Goal: Task Accomplishment & Management: Manage account settings

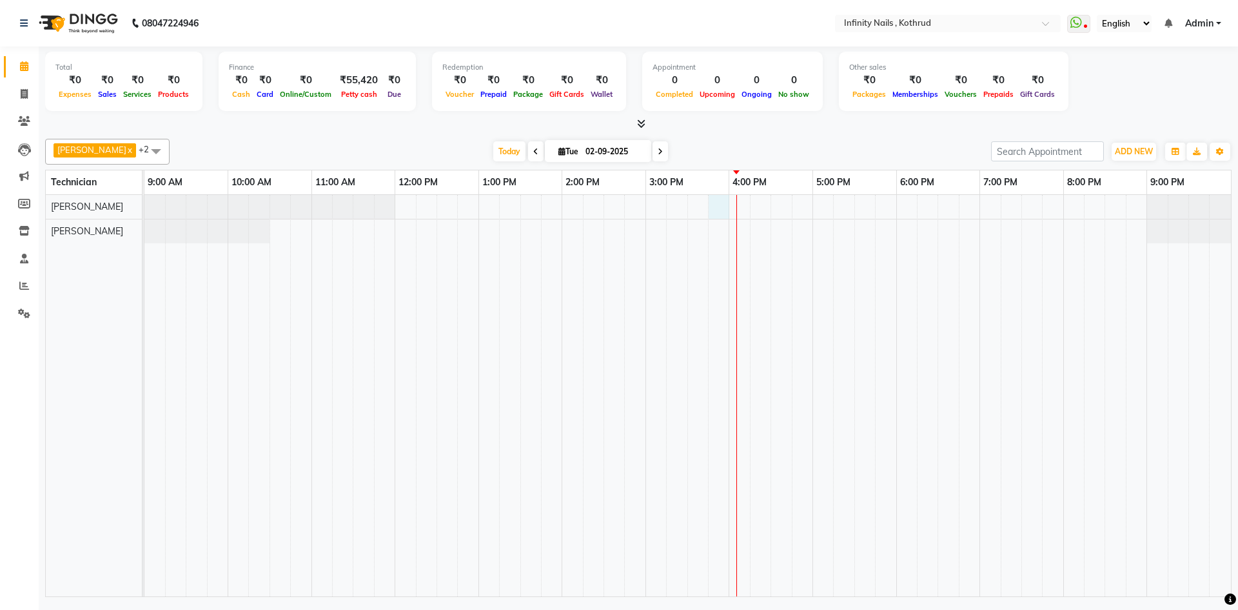
click at [713, 212] on div at bounding box center [687, 395] width 1087 height 401
select select "51567"
select select "tentative"
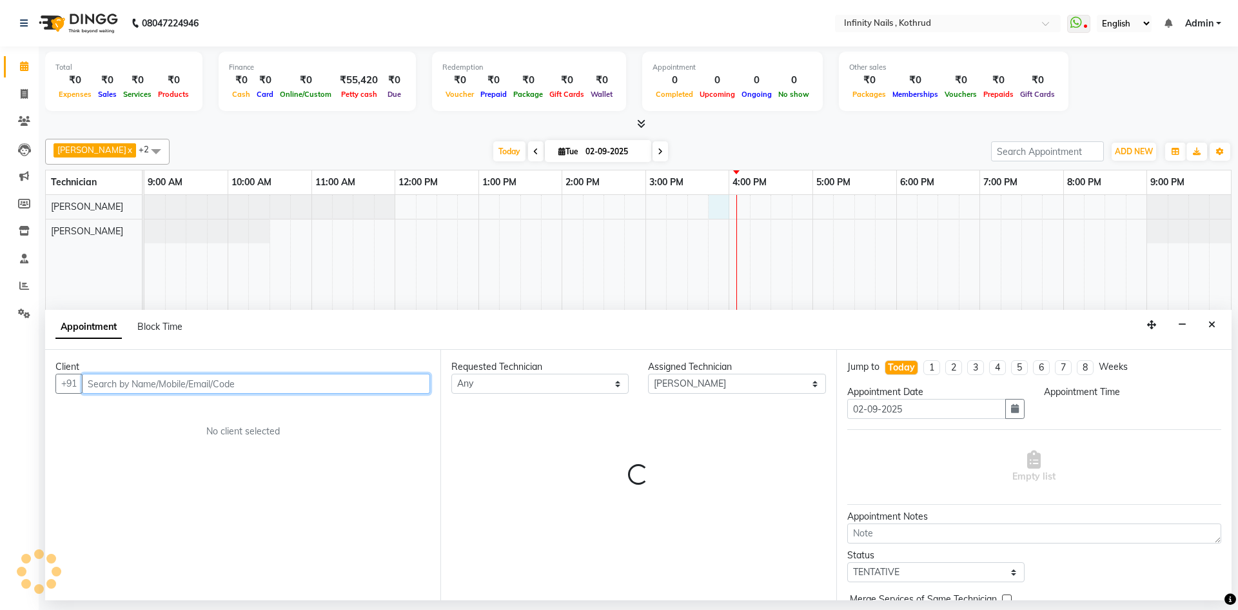
select select "945"
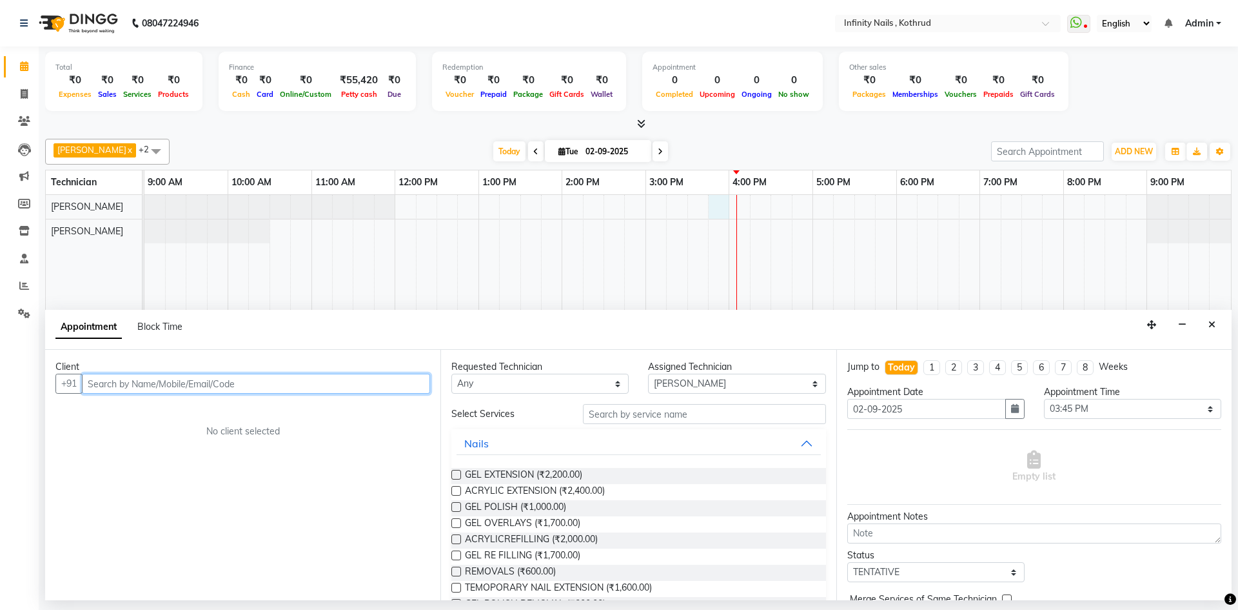
click at [370, 379] on input "text" at bounding box center [256, 383] width 348 height 20
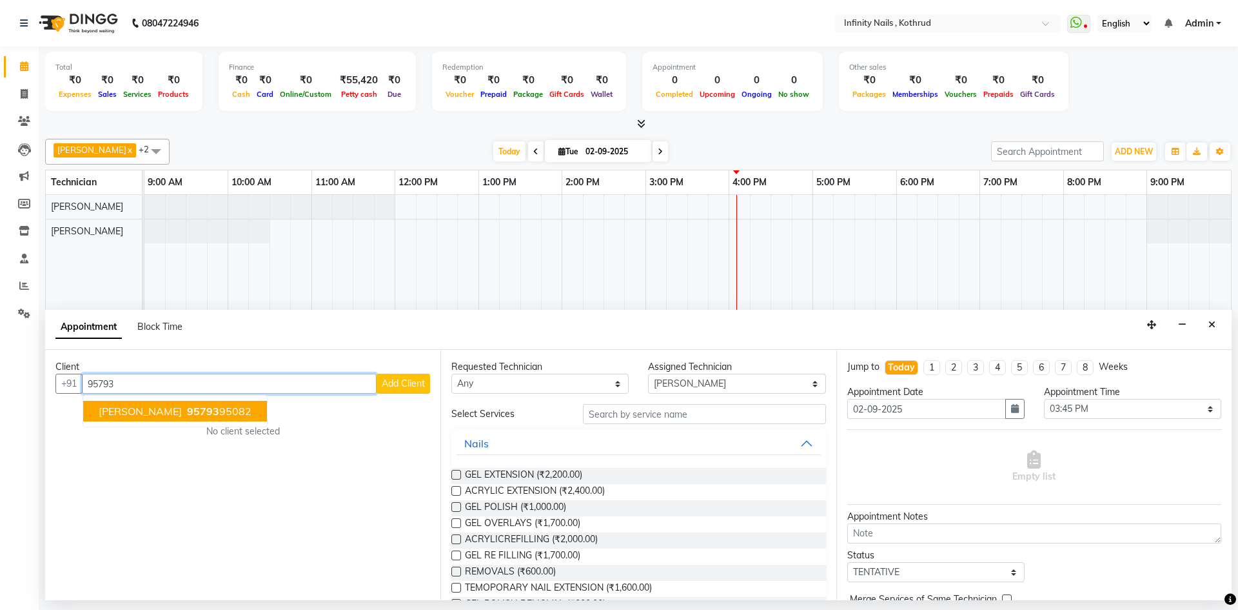
click at [168, 413] on span "[PERSON_NAME]" at bounding box center [140, 410] width 83 height 13
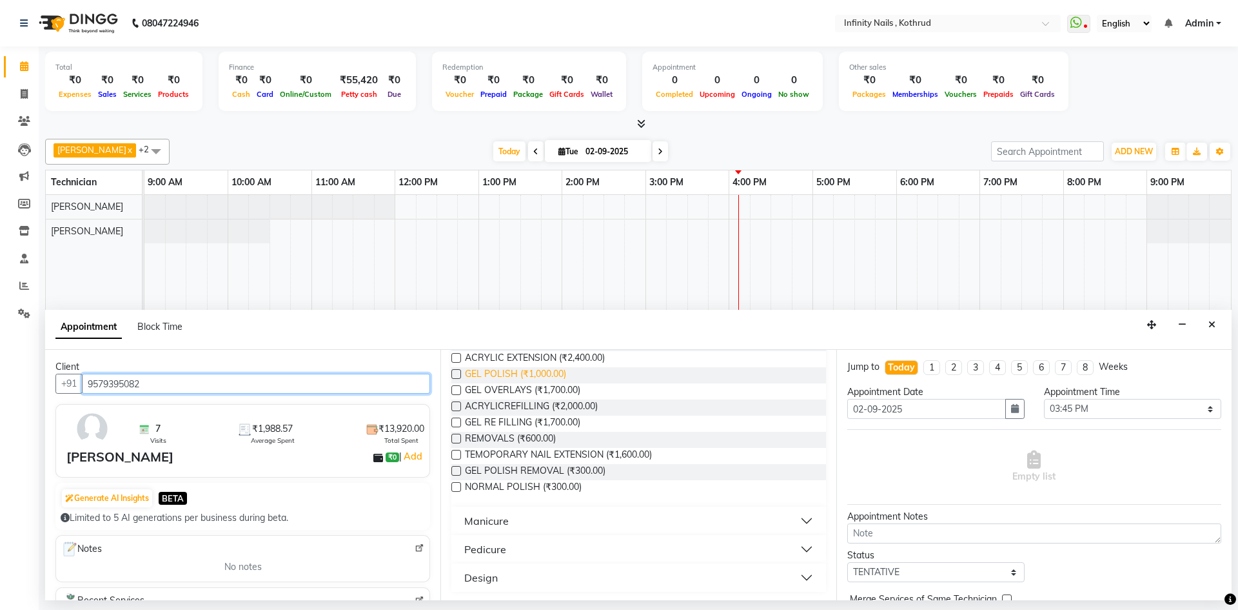
scroll to position [135, 0]
type input "9579395082"
click at [484, 580] on div "Design" at bounding box center [481, 575] width 34 height 15
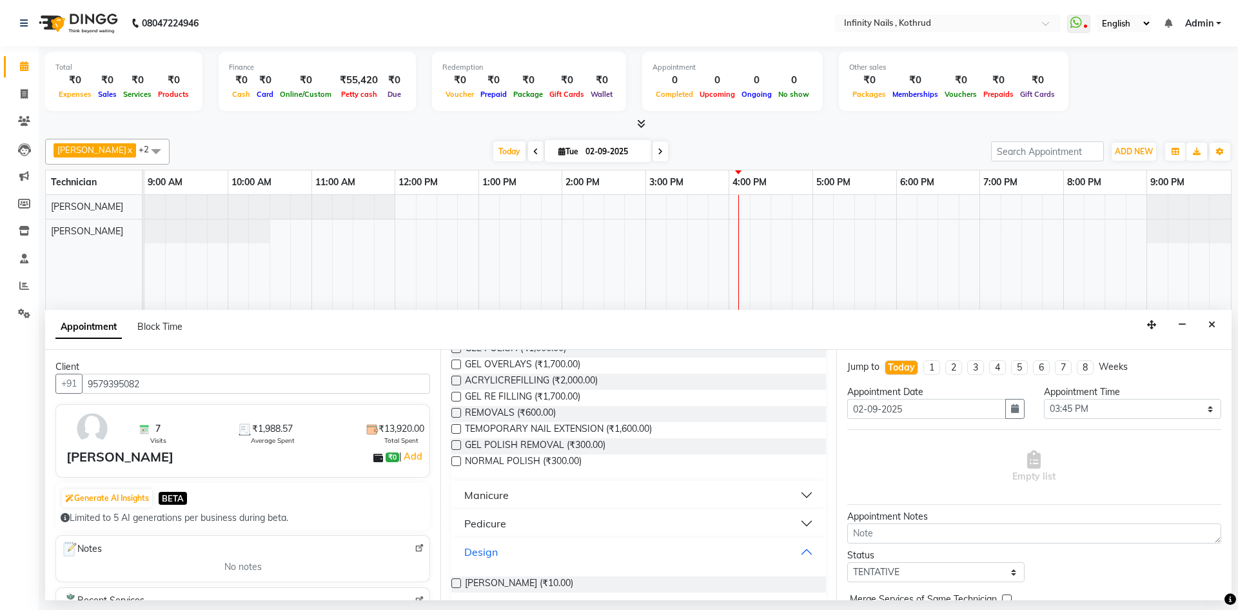
scroll to position [172, 0]
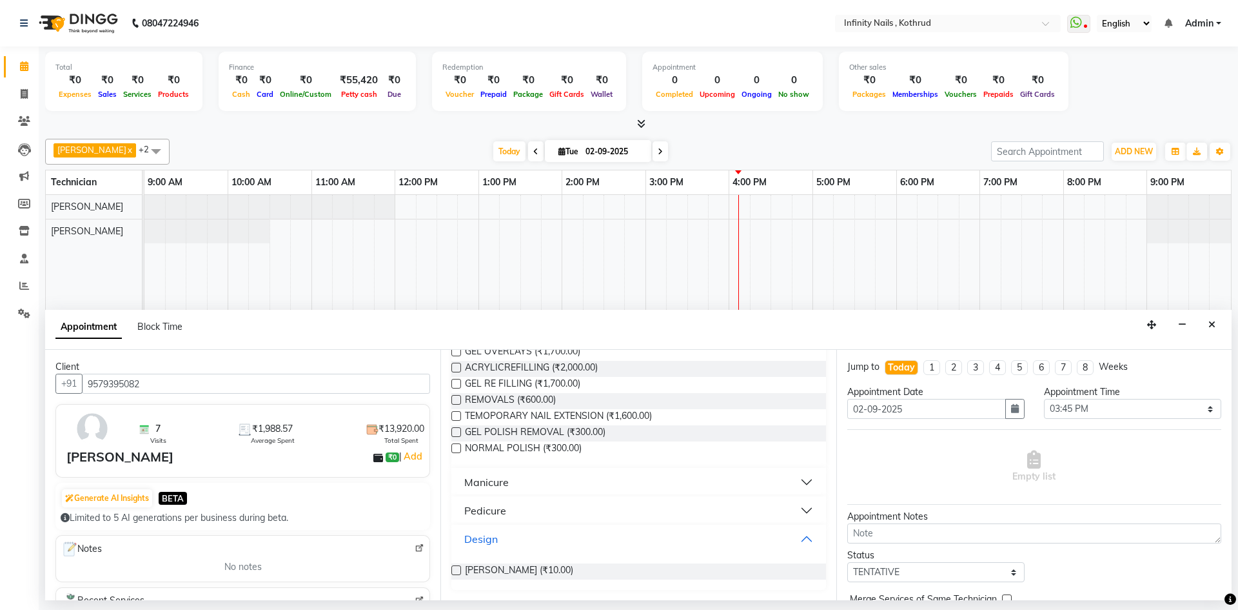
click at [797, 537] on button "Design" at bounding box center [639, 538] width 364 height 23
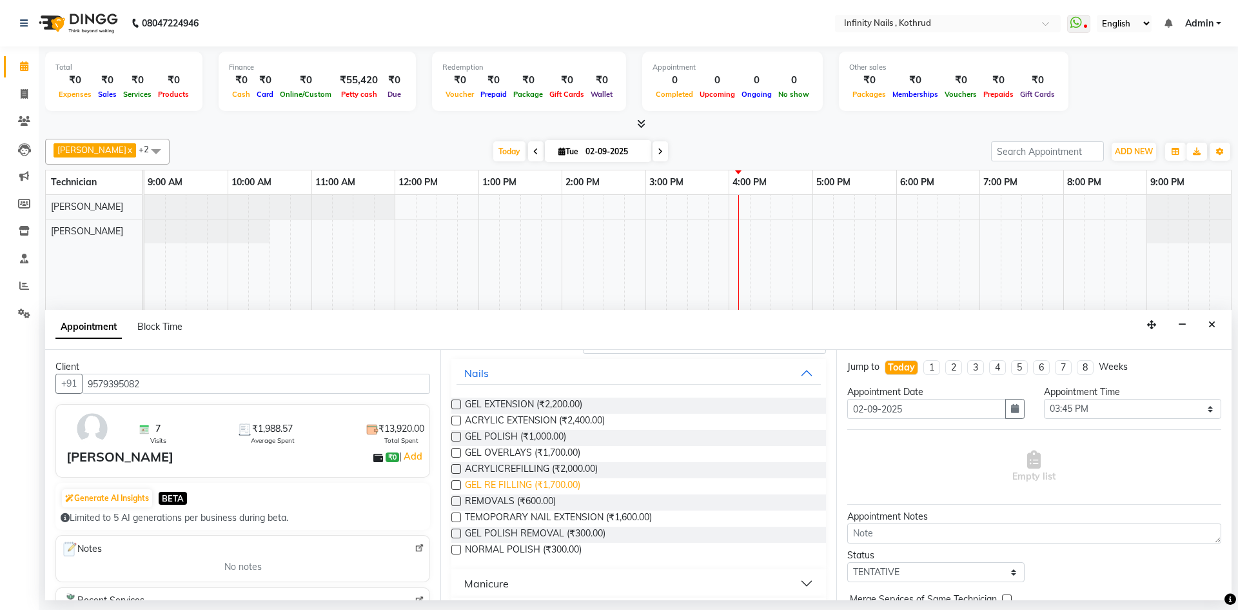
scroll to position [135, 0]
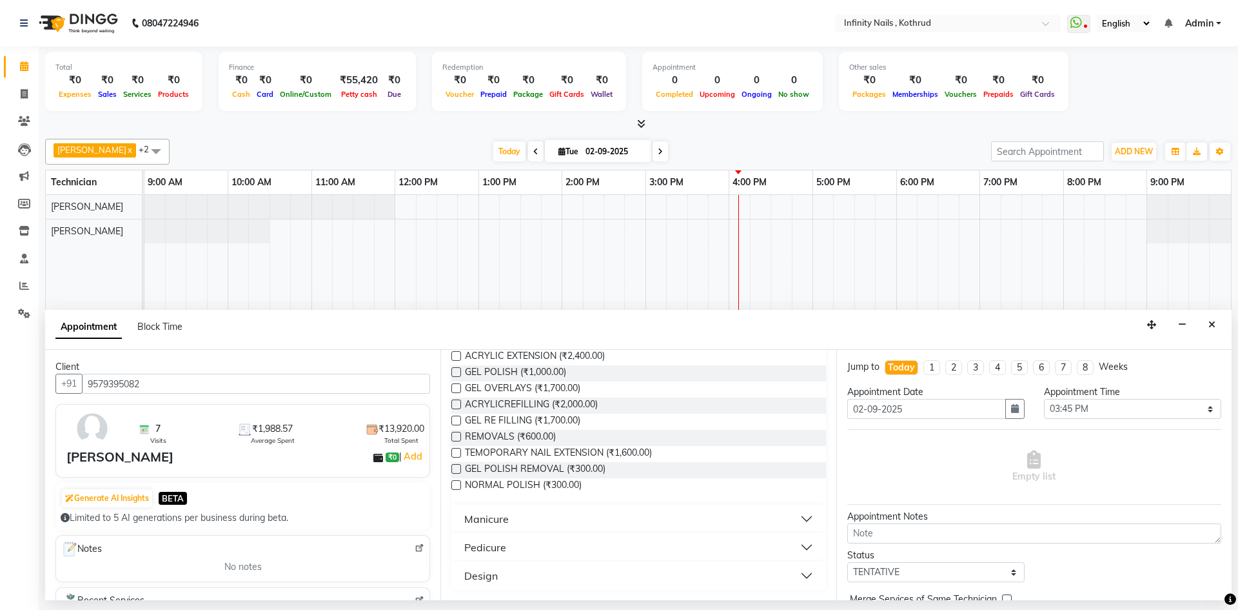
click at [487, 577] on div "Design" at bounding box center [481, 575] width 34 height 15
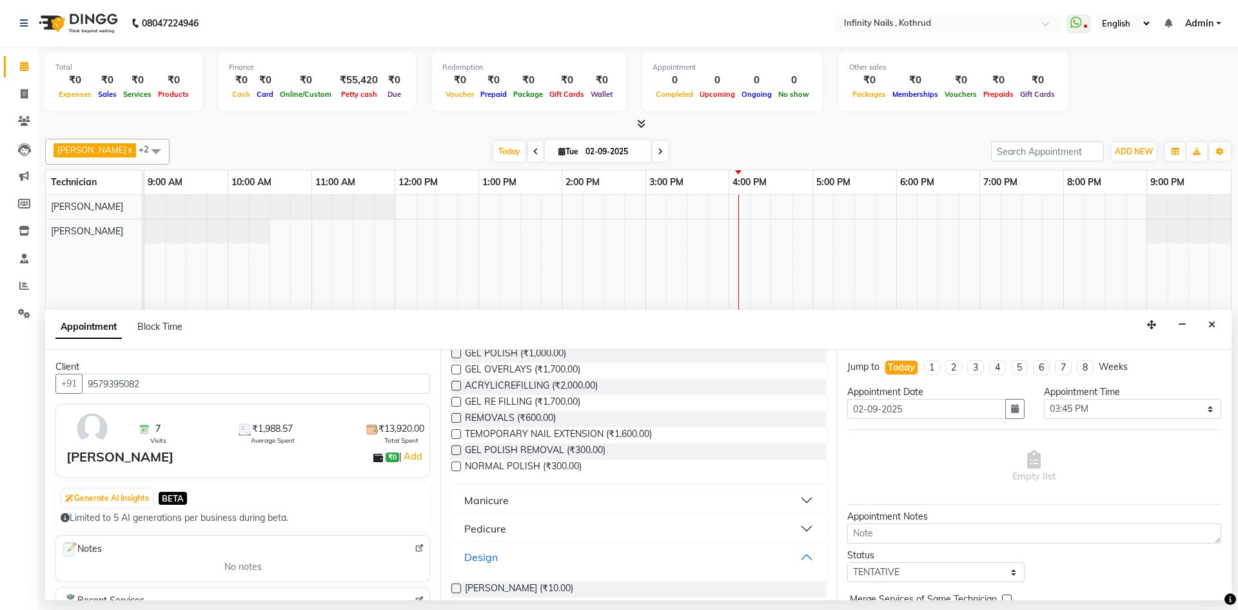
scroll to position [172, 0]
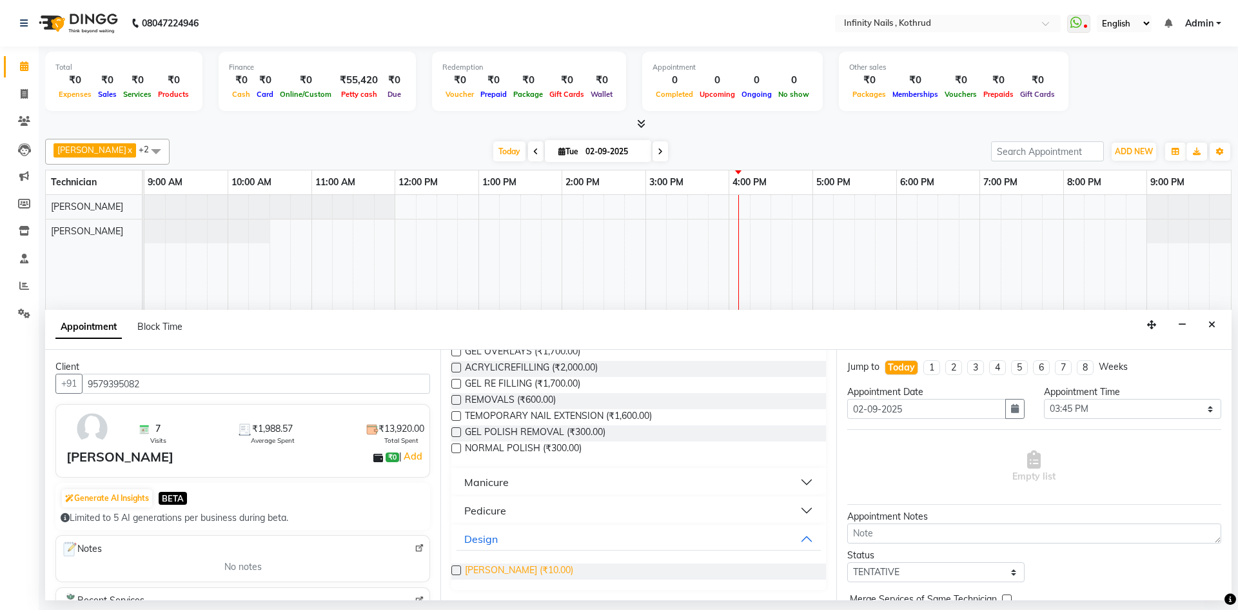
click at [478, 570] on span "[PERSON_NAME] (₹10.00)" at bounding box center [519, 571] width 108 height 16
checkbox input "false"
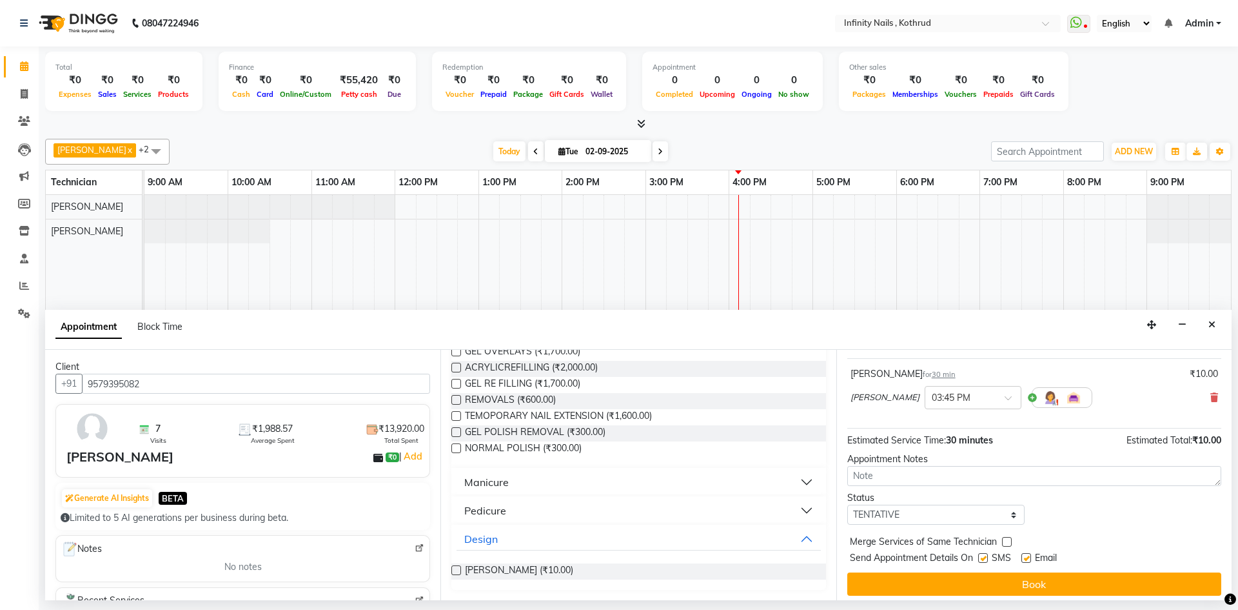
scroll to position [77, 0]
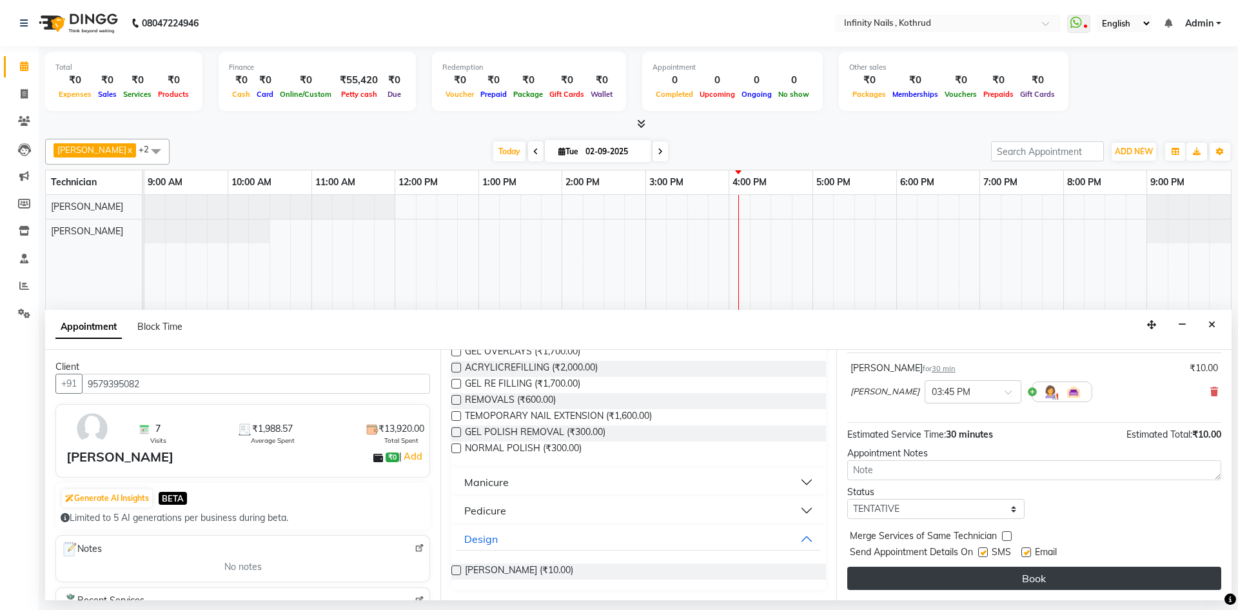
click at [1019, 575] on button "Book" at bounding box center [1035, 577] width 374 height 23
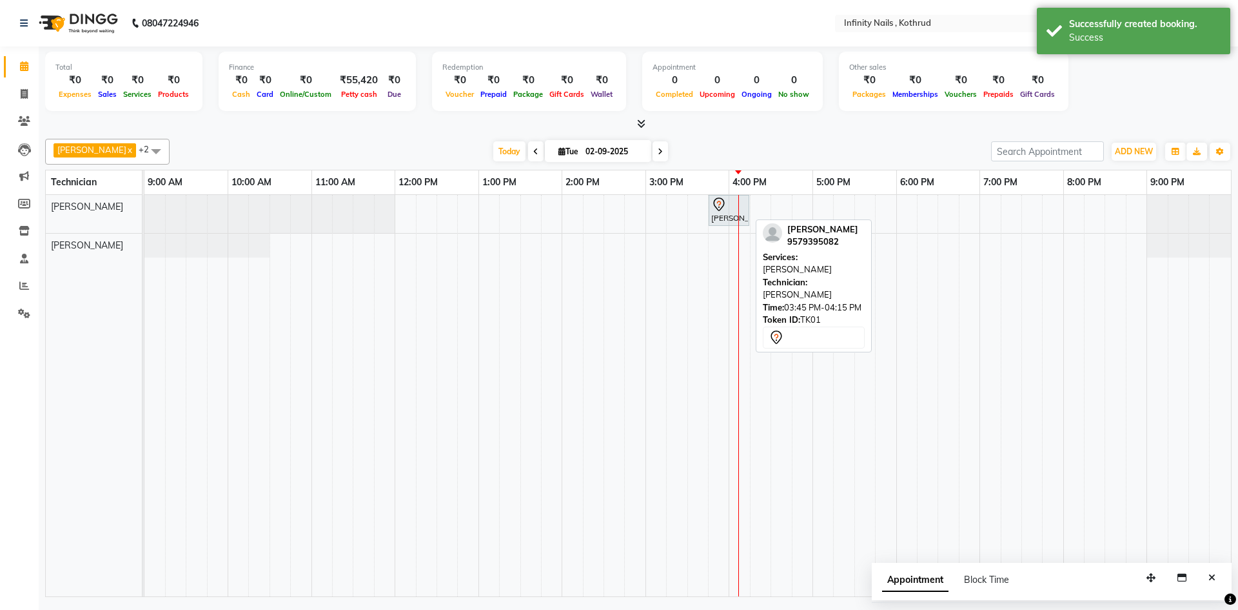
click at [725, 212] on div "[PERSON_NAME], TK01, 03:45 PM-04:15 PM, [PERSON_NAME]" at bounding box center [729, 210] width 38 height 27
select select "7"
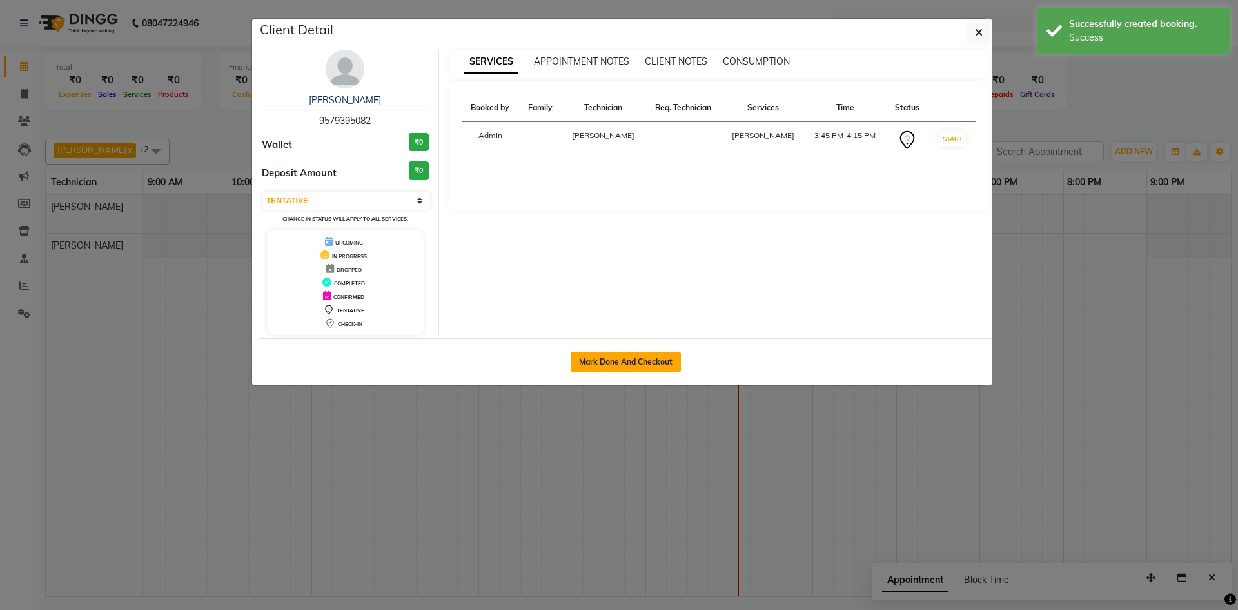
click at [595, 352] on button "Mark Done And Checkout" at bounding box center [626, 362] width 110 height 21
select select "6640"
select select "service"
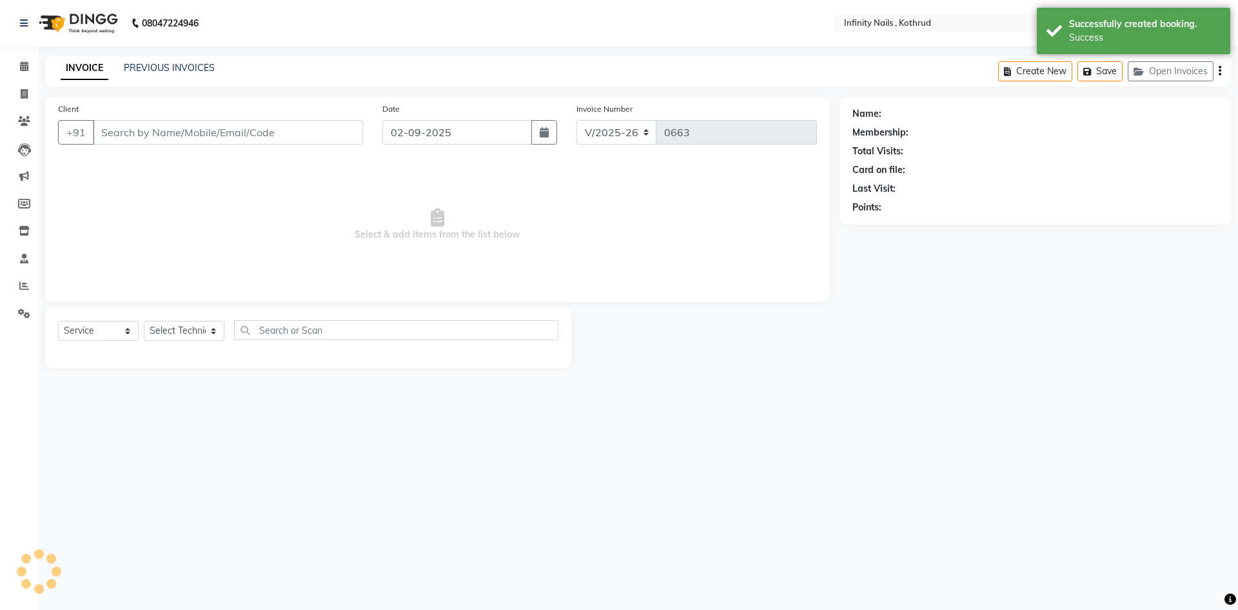
type input "9579395082"
select select "51567"
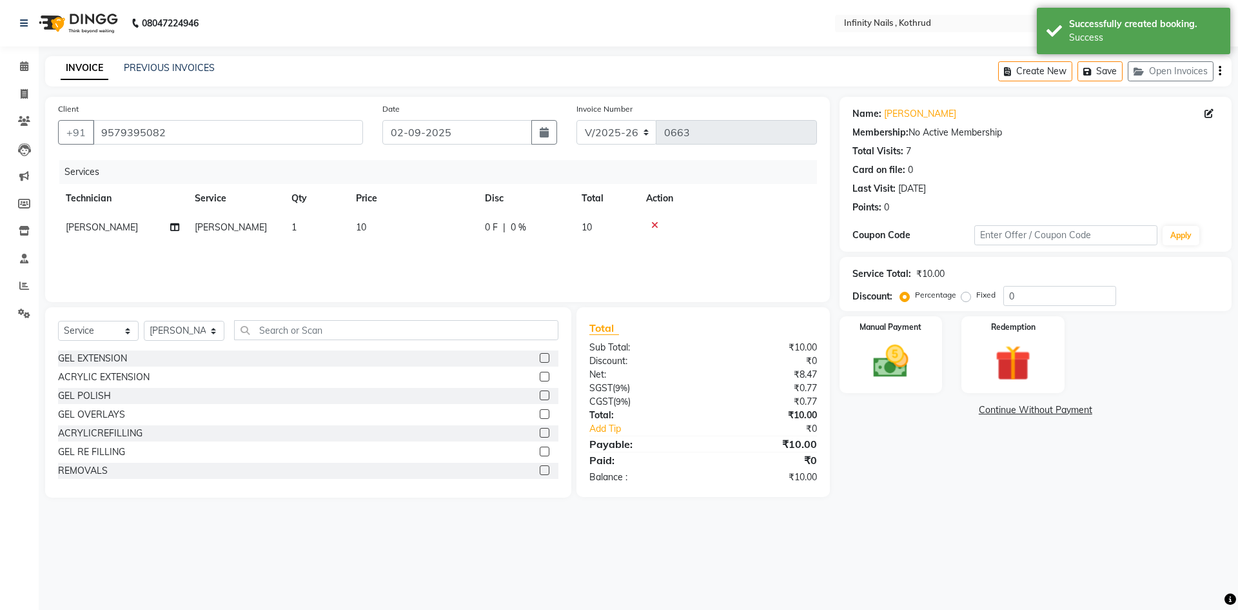
click at [395, 226] on td "10" at bounding box center [412, 227] width 129 height 29
select select "51567"
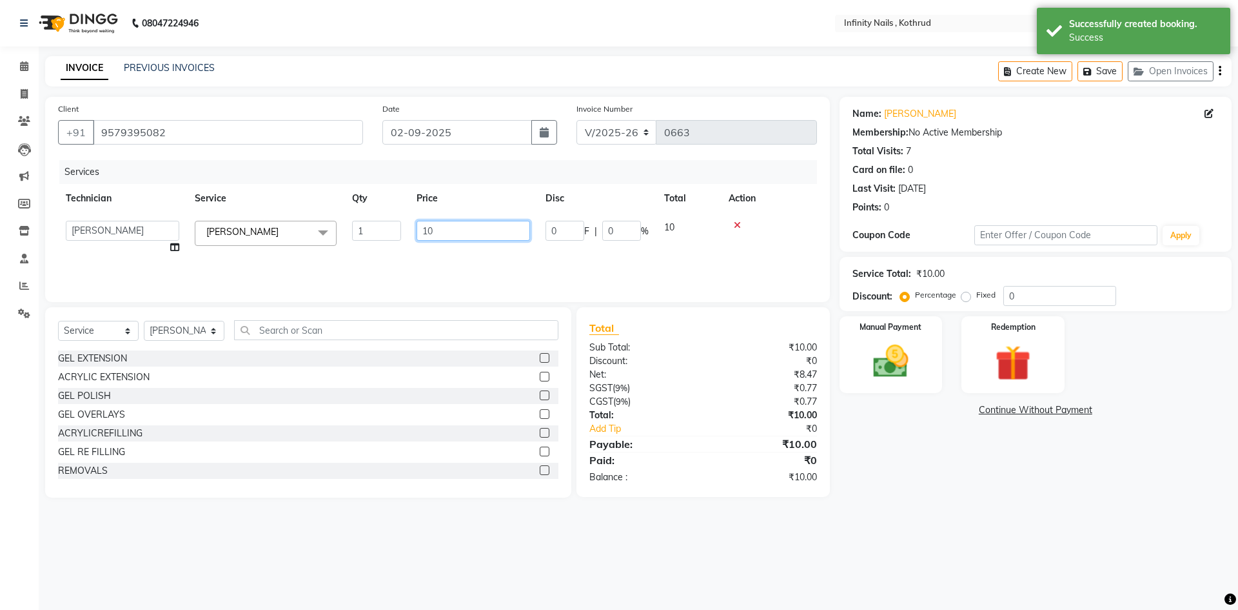
click at [517, 232] on input "10" at bounding box center [474, 231] width 114 height 20
type input "1"
type input "370"
click at [521, 252] on div "Services Technician Service Qty Price Disc Total Action [PERSON_NAME] [PERSON_N…" at bounding box center [437, 224] width 759 height 129
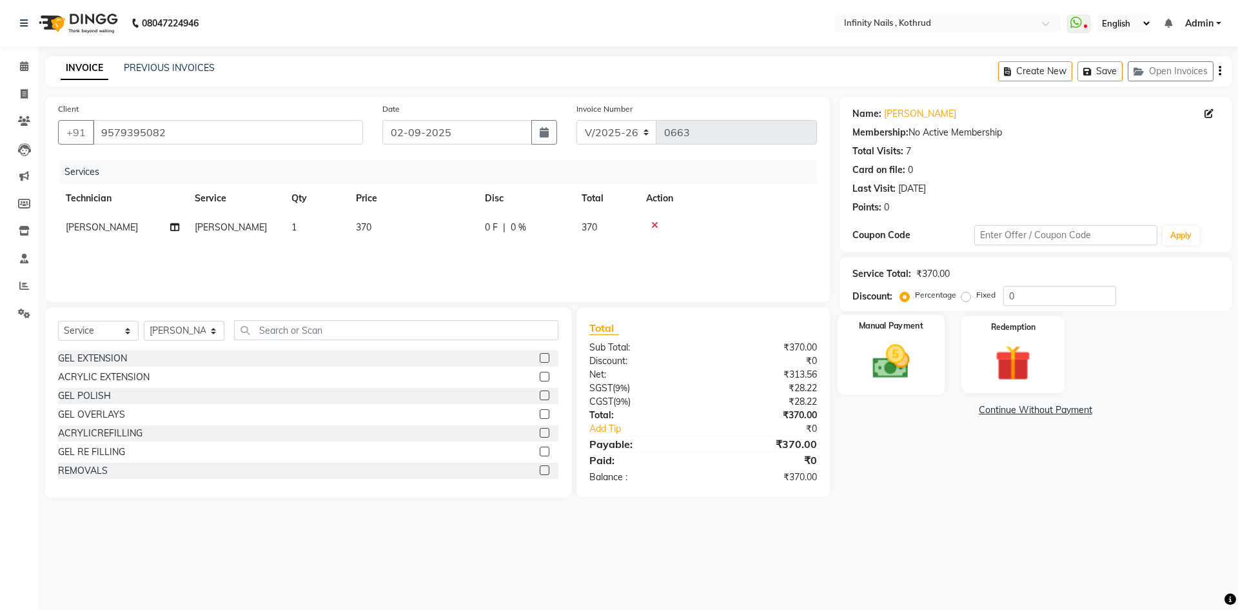
click at [861, 357] on img at bounding box center [891, 361] width 60 height 43
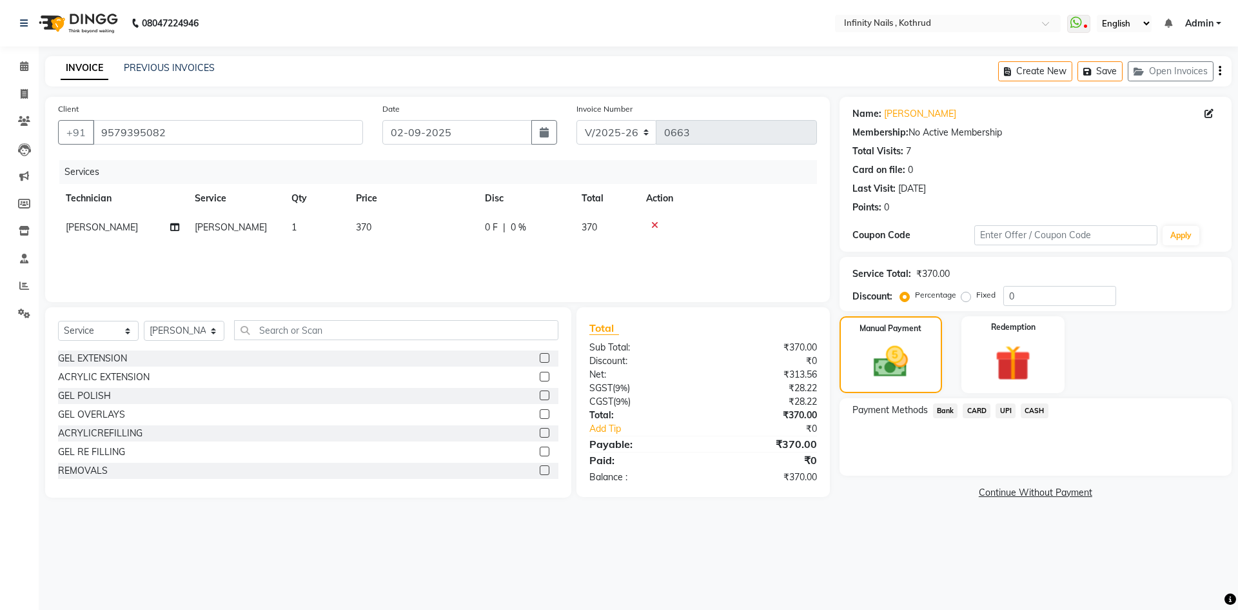
click at [1003, 404] on span "UPI" at bounding box center [1006, 410] width 20 height 15
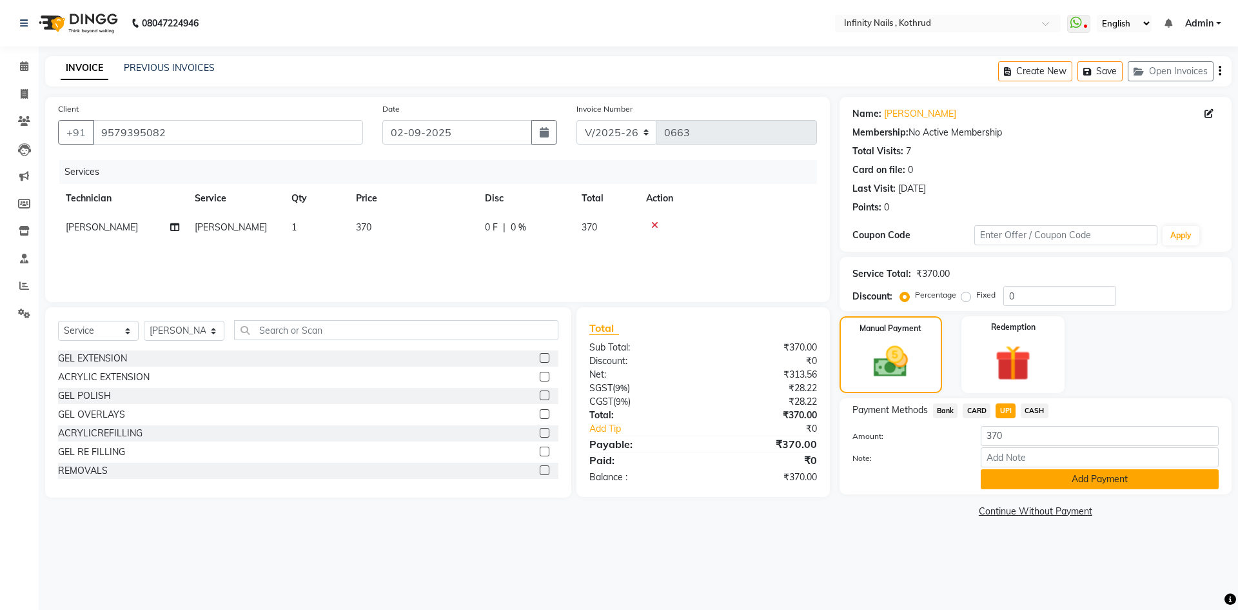
click at [1009, 473] on button "Add Payment" at bounding box center [1100, 479] width 238 height 20
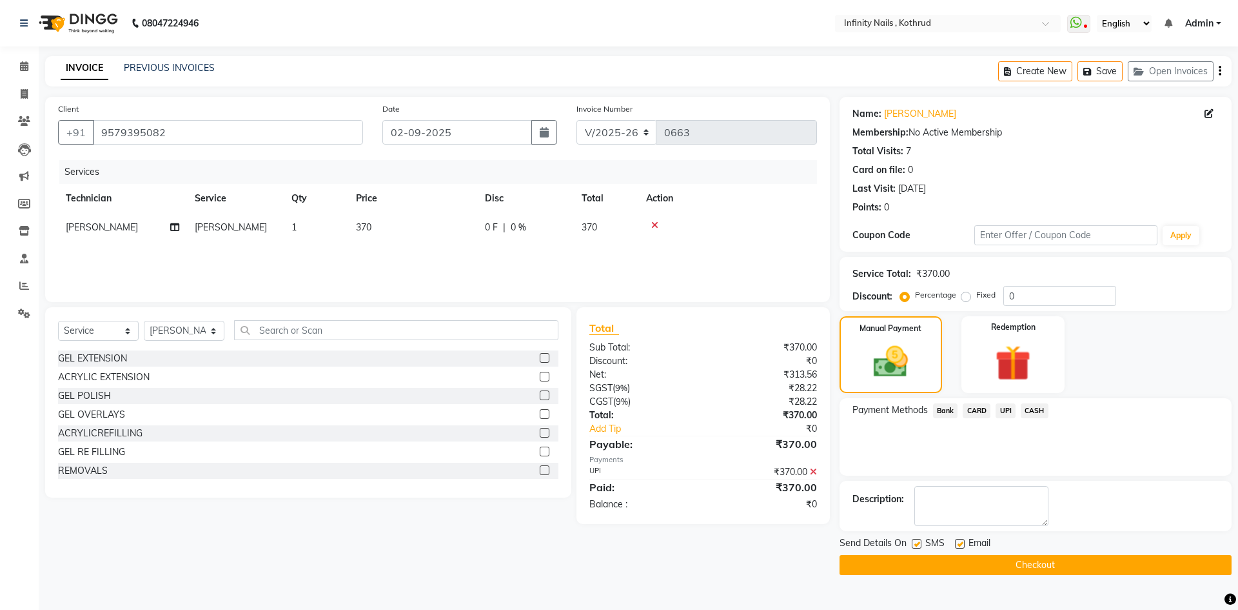
click at [1022, 566] on button "Checkout" at bounding box center [1036, 565] width 392 height 20
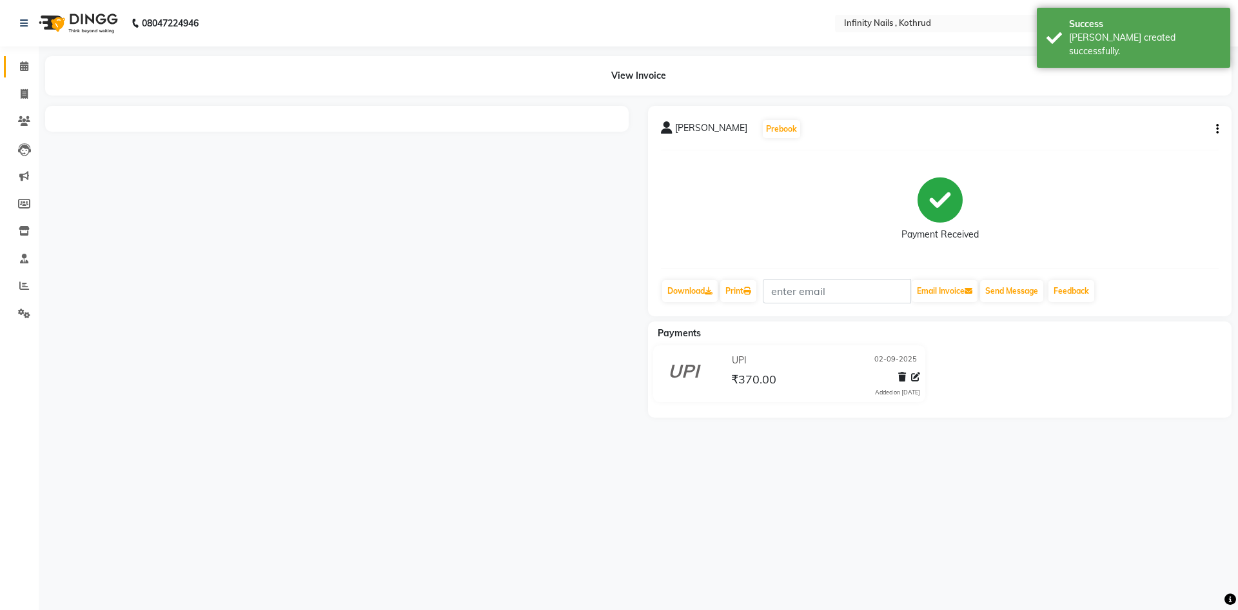
click at [26, 58] on link "Calendar" at bounding box center [19, 66] width 31 height 21
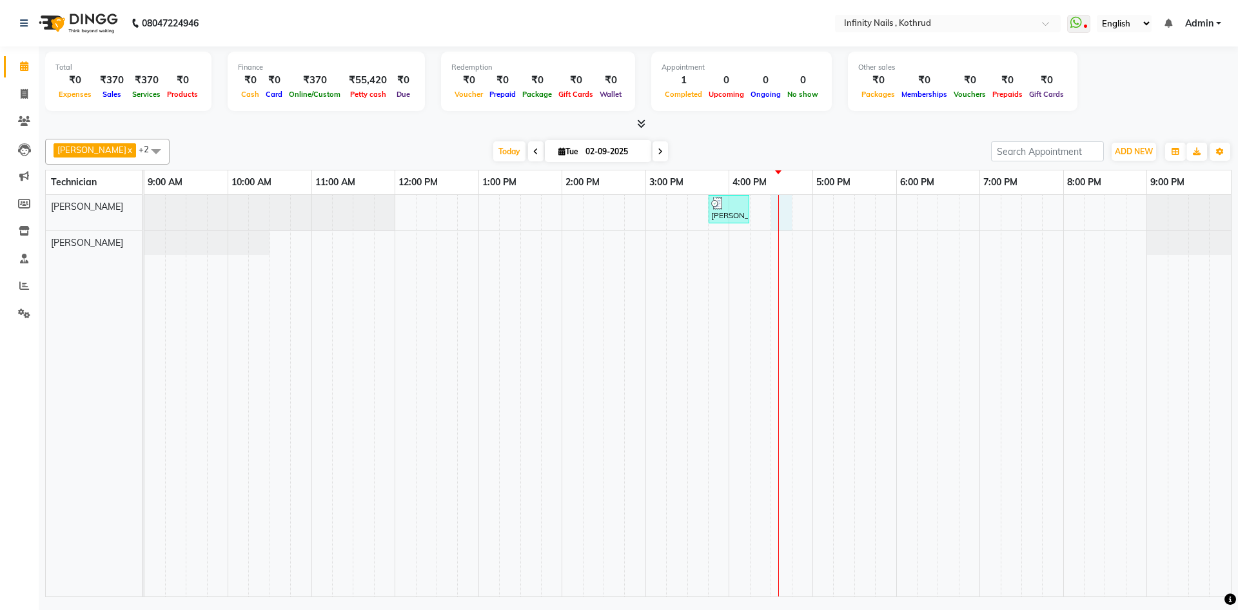
click at [782, 211] on div "[PERSON_NAME], TK01, 03:45 PM-04:15 PM, [PERSON_NAME]" at bounding box center [687, 395] width 1087 height 401
select select "51567"
select select "990"
select select "tentative"
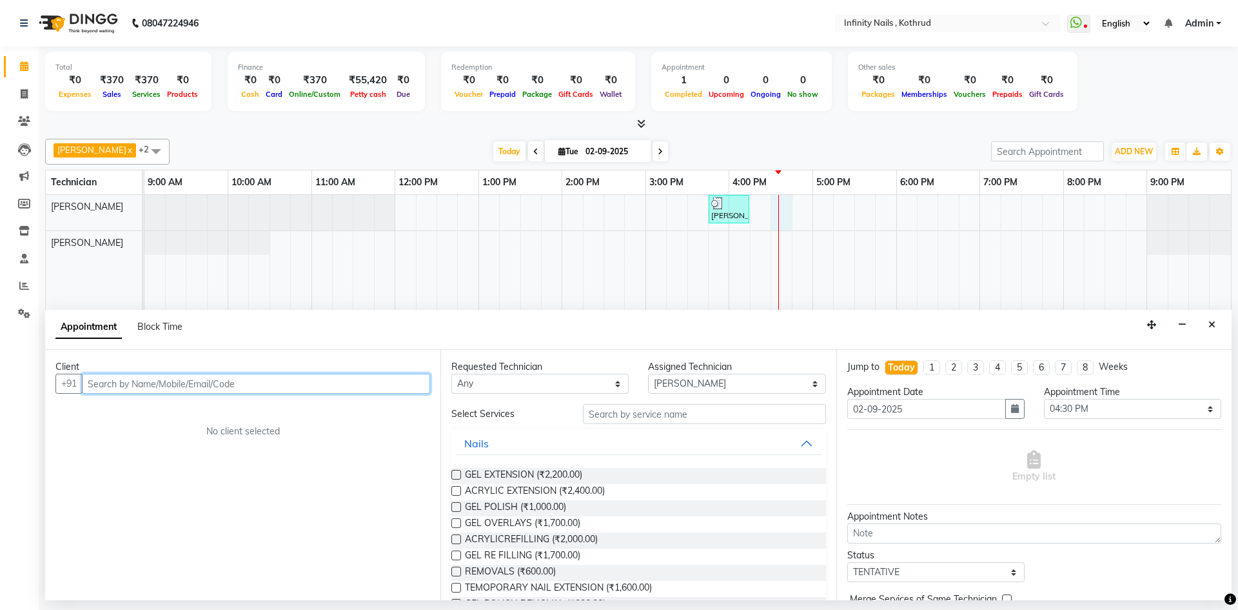
click at [322, 388] on input "text" at bounding box center [256, 383] width 348 height 20
click at [264, 385] on input "text" at bounding box center [256, 383] width 348 height 20
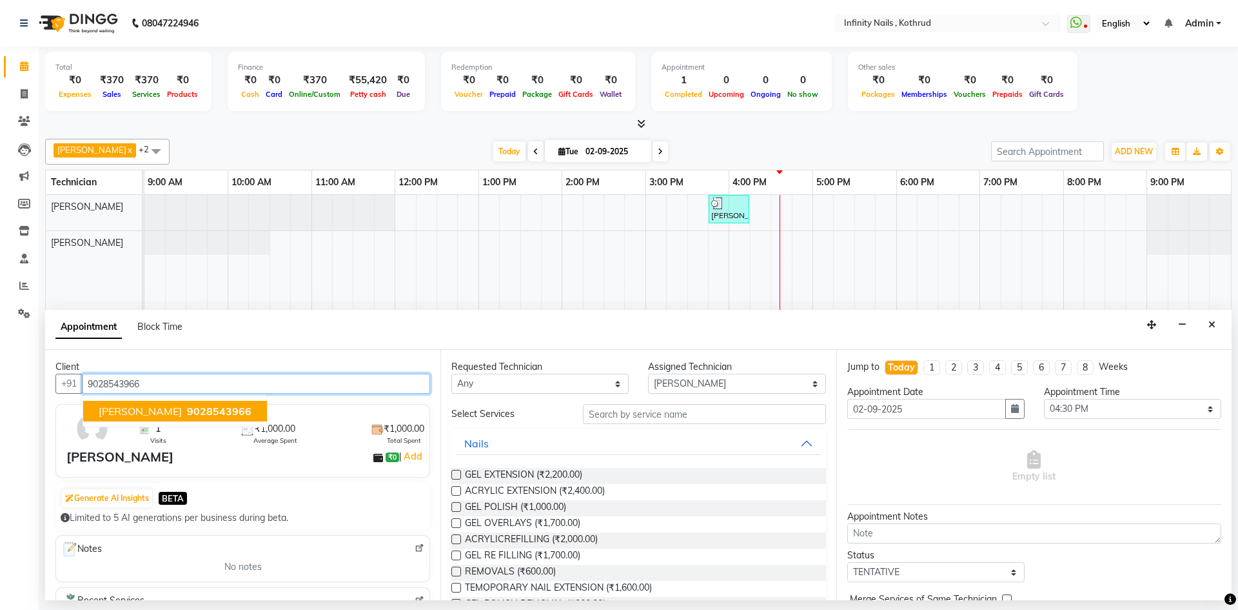
click at [230, 412] on span "9028543966" at bounding box center [219, 410] width 65 height 13
type input "9028543966"
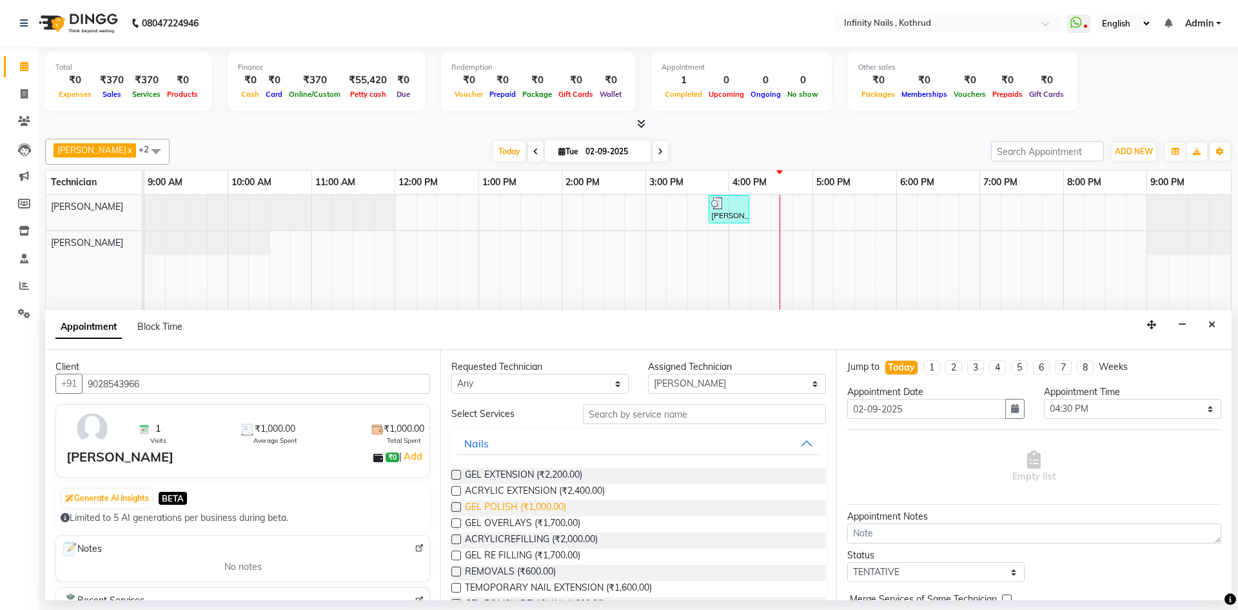
click at [493, 508] on span "GEL POLISH (₹1,000.00)" at bounding box center [515, 508] width 101 height 16
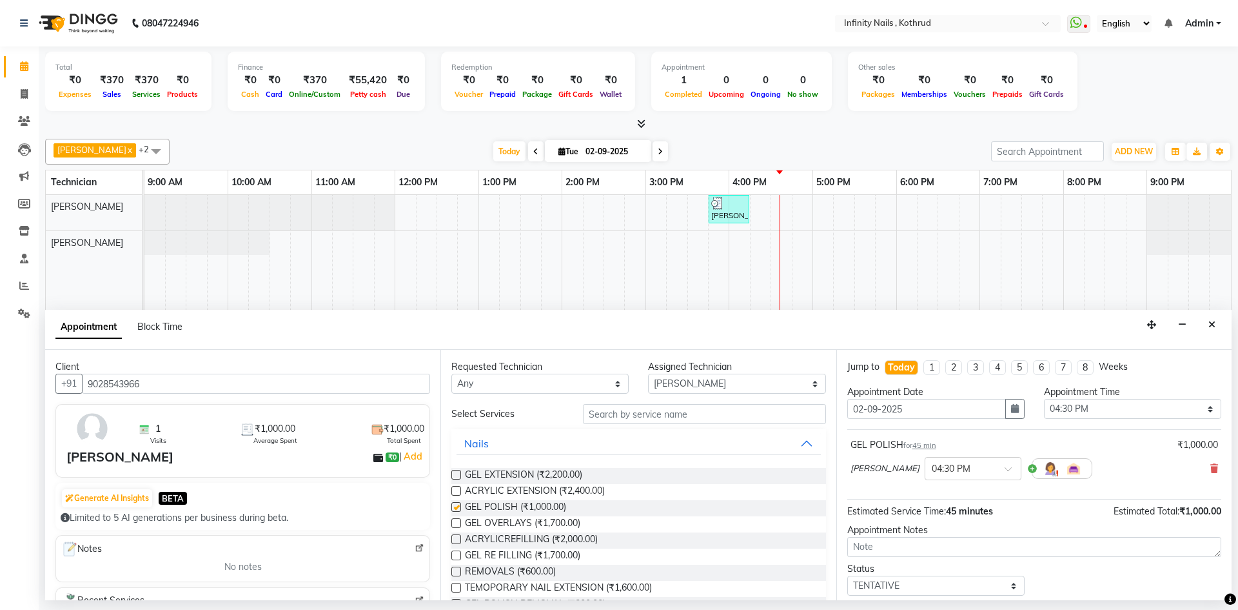
checkbox input "false"
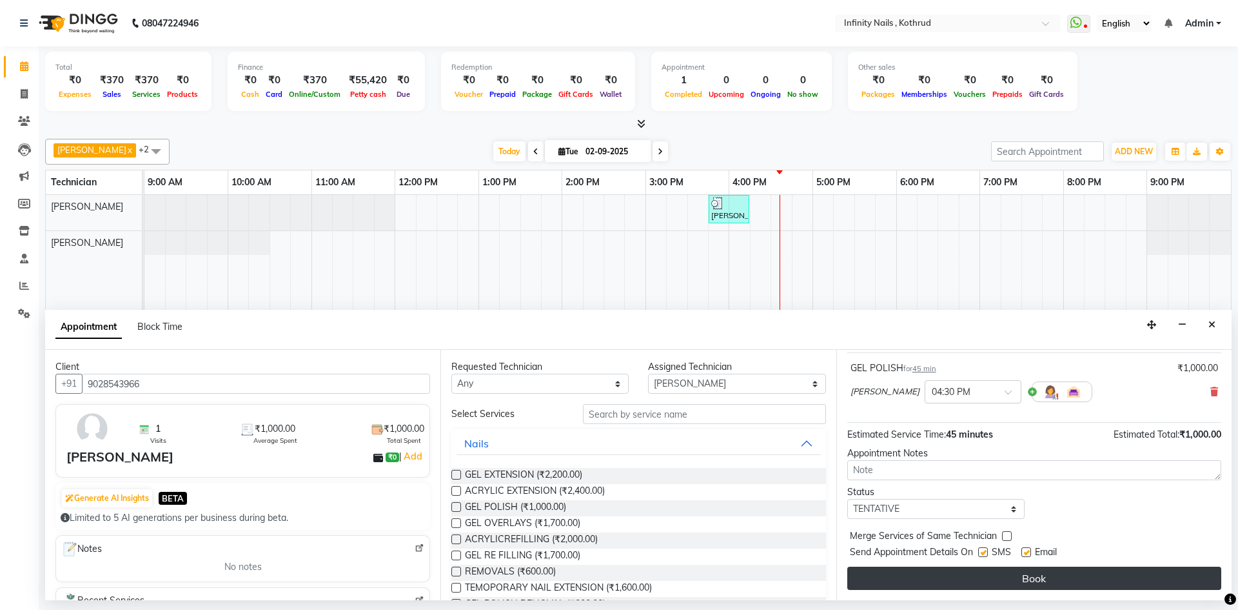
click at [1007, 581] on button "Book" at bounding box center [1035, 577] width 374 height 23
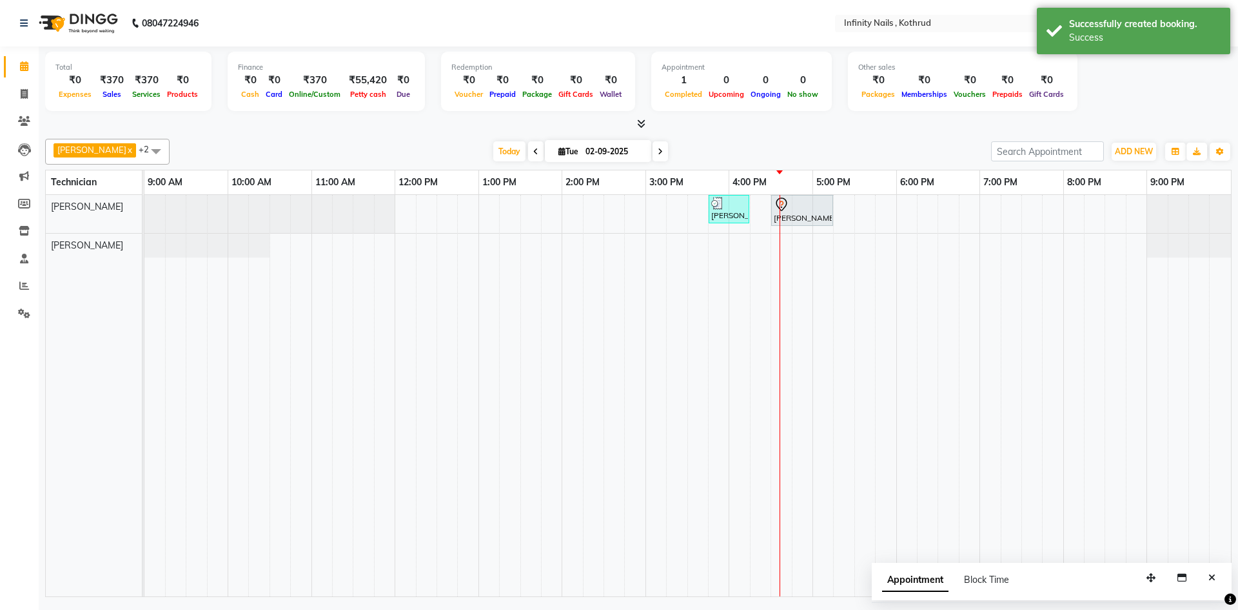
click at [775, 243] on div "[PERSON_NAME], TK01, 03:45 PM-04:15 PM, [PERSON_NAME], TK02, 04:30 PM-05:15 PM,…" at bounding box center [687, 395] width 1087 height 401
select select "85274"
select select "tentative"
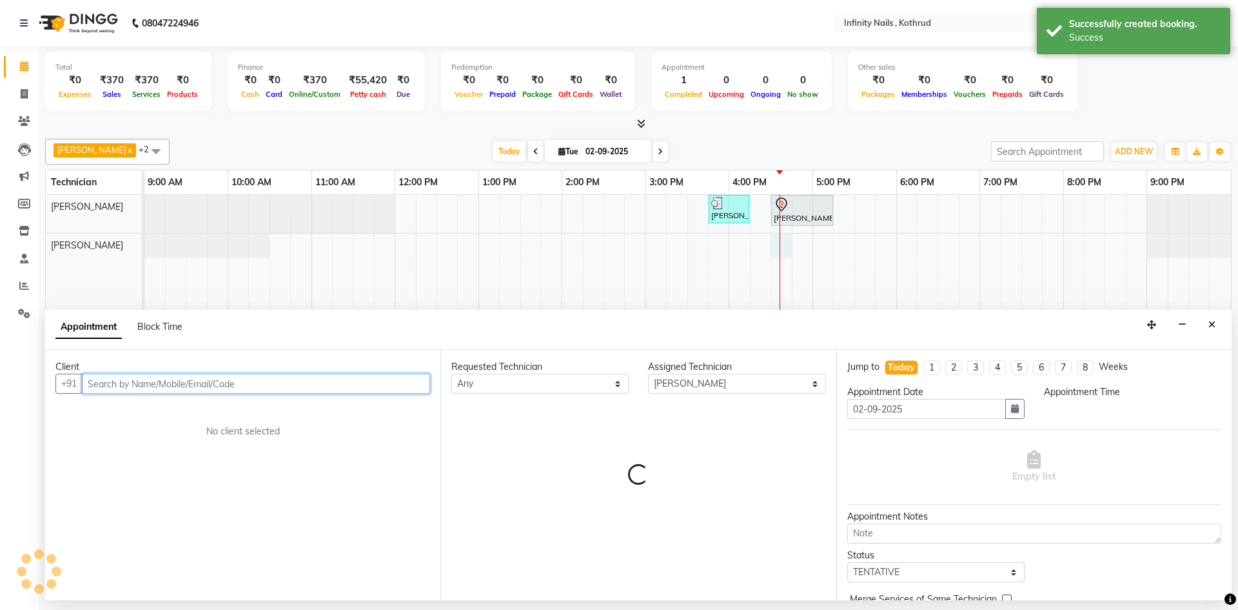
select select "990"
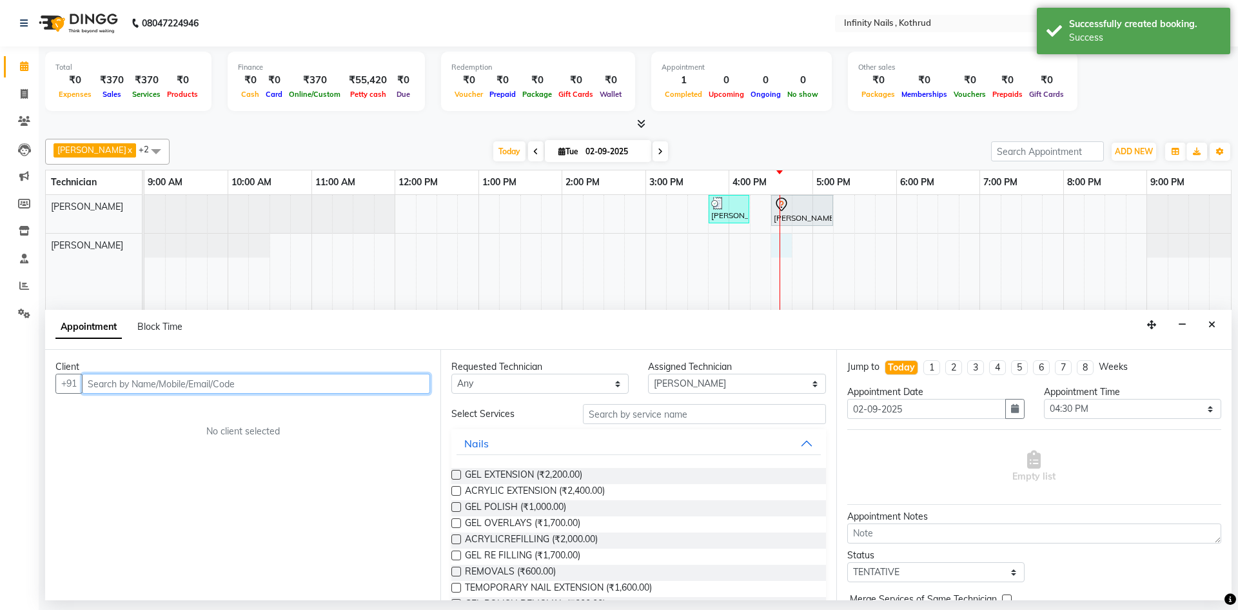
click at [378, 384] on input "text" at bounding box center [256, 383] width 348 height 20
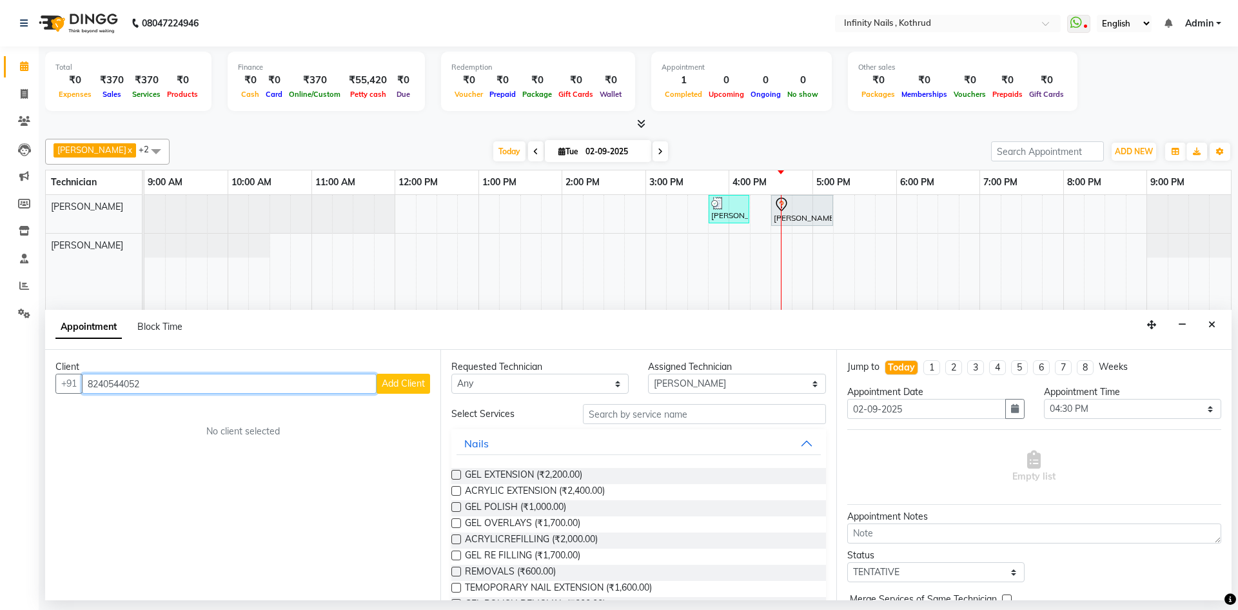
type input "8240544052"
click at [417, 382] on span "Add Client" at bounding box center [403, 383] width 43 height 12
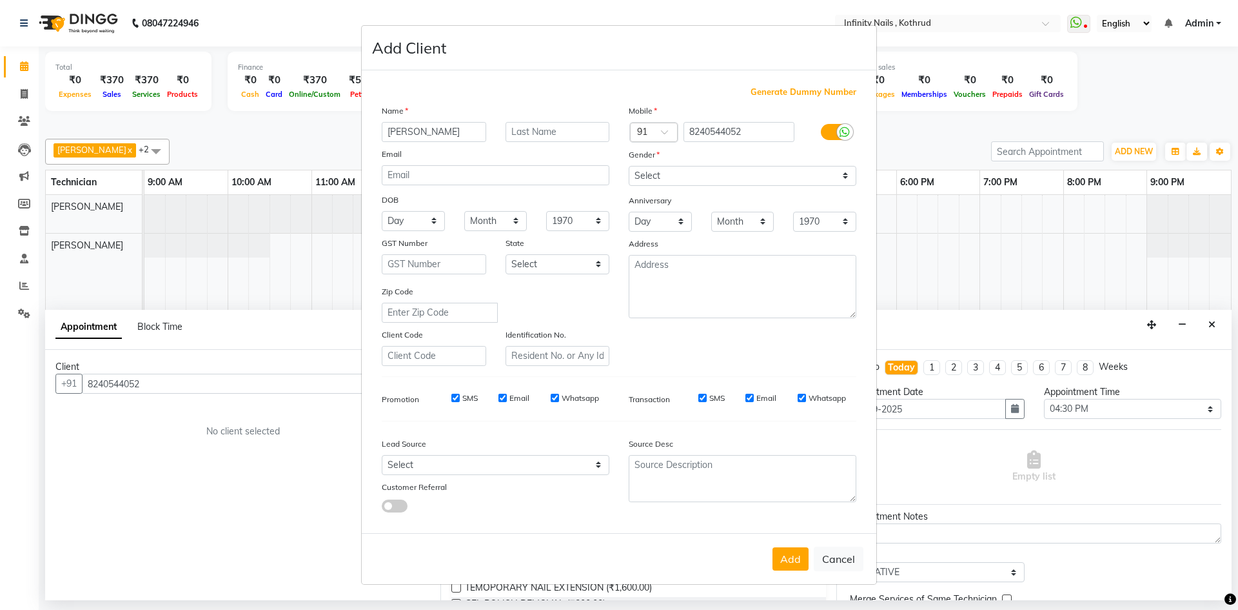
type input "[PERSON_NAME]"
click at [557, 136] on input "text" at bounding box center [558, 132] width 104 height 20
type input "[PERSON_NAME]"
click at [675, 170] on select "Select [DEMOGRAPHIC_DATA] [DEMOGRAPHIC_DATA] Other Prefer Not To Say" at bounding box center [743, 176] width 228 height 20
click at [629, 166] on select "Select [DEMOGRAPHIC_DATA] [DEMOGRAPHIC_DATA] Other Prefer Not To Say" at bounding box center [743, 176] width 228 height 20
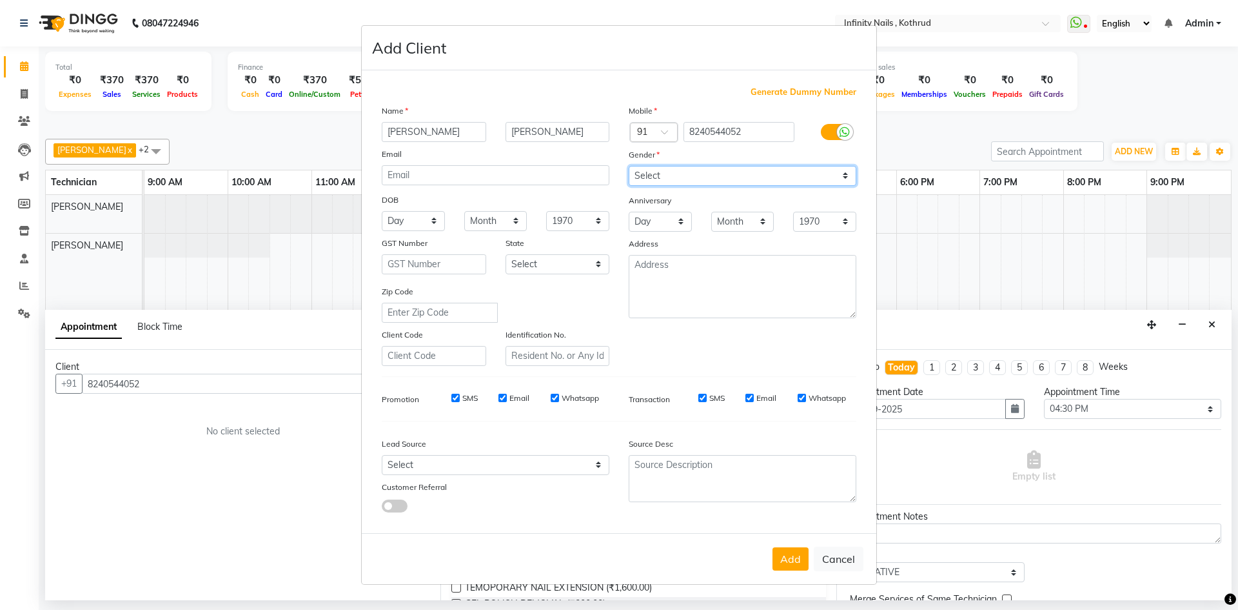
click at [673, 174] on select "Select [DEMOGRAPHIC_DATA] [DEMOGRAPHIC_DATA] Other Prefer Not To Say" at bounding box center [743, 176] width 228 height 20
select select "[DEMOGRAPHIC_DATA]"
click at [629, 166] on select "Select [DEMOGRAPHIC_DATA] [DEMOGRAPHIC_DATA] Other Prefer Not To Say" at bounding box center [743, 176] width 228 height 20
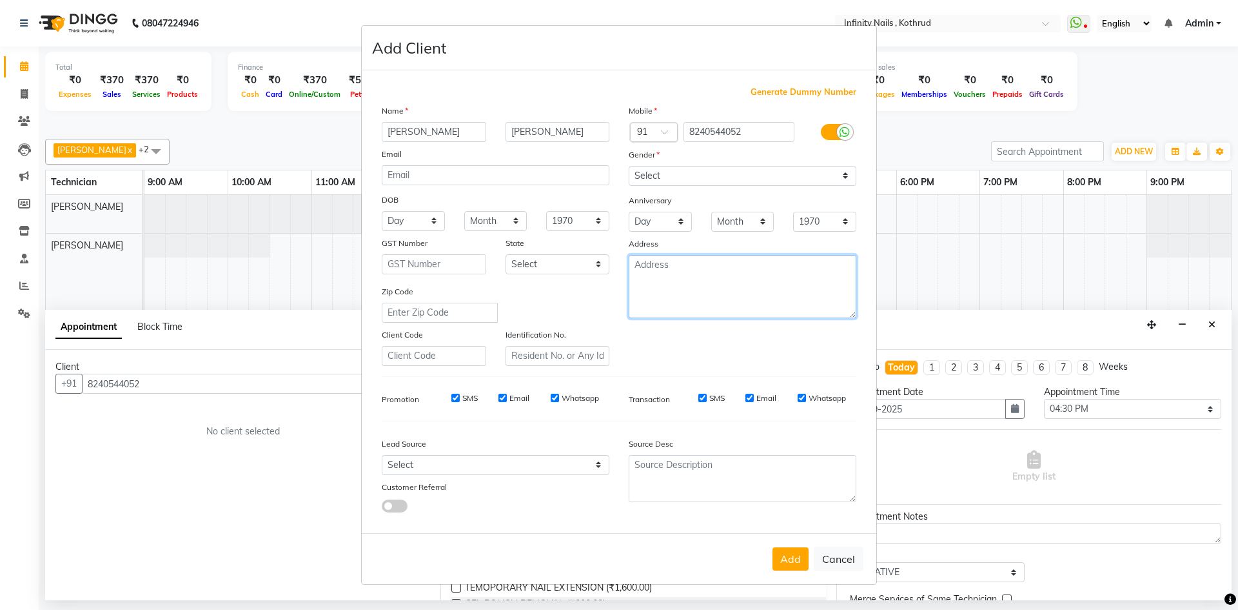
click at [688, 280] on textarea at bounding box center [743, 286] width 228 height 63
type textarea "Kothrud"
click at [578, 257] on select "Select [GEOGRAPHIC_DATA] [GEOGRAPHIC_DATA] [GEOGRAPHIC_DATA] [GEOGRAPHIC_DATA] …" at bounding box center [558, 264] width 104 height 20
select select "22"
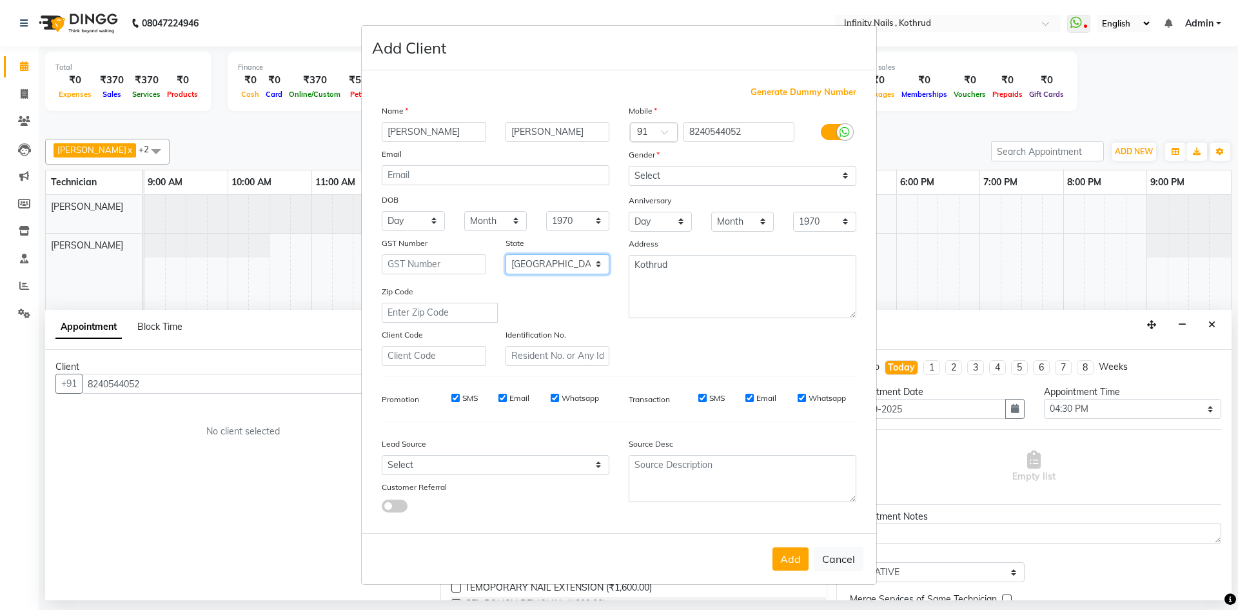
click at [506, 254] on select "Select [GEOGRAPHIC_DATA] [GEOGRAPHIC_DATA] [GEOGRAPHIC_DATA] [GEOGRAPHIC_DATA] …" at bounding box center [558, 264] width 104 height 20
click at [464, 466] on select "Select Walk-in Referral Internet Friend Word of Mouth Advertisement Facebook Ju…" at bounding box center [496, 465] width 228 height 20
select select "46982"
click at [382, 455] on select "Select Walk-in Referral Internet Friend Word of Mouth Advertisement Facebook Ju…" at bounding box center [496, 465] width 228 height 20
click at [799, 555] on button "Add" at bounding box center [791, 558] width 36 height 23
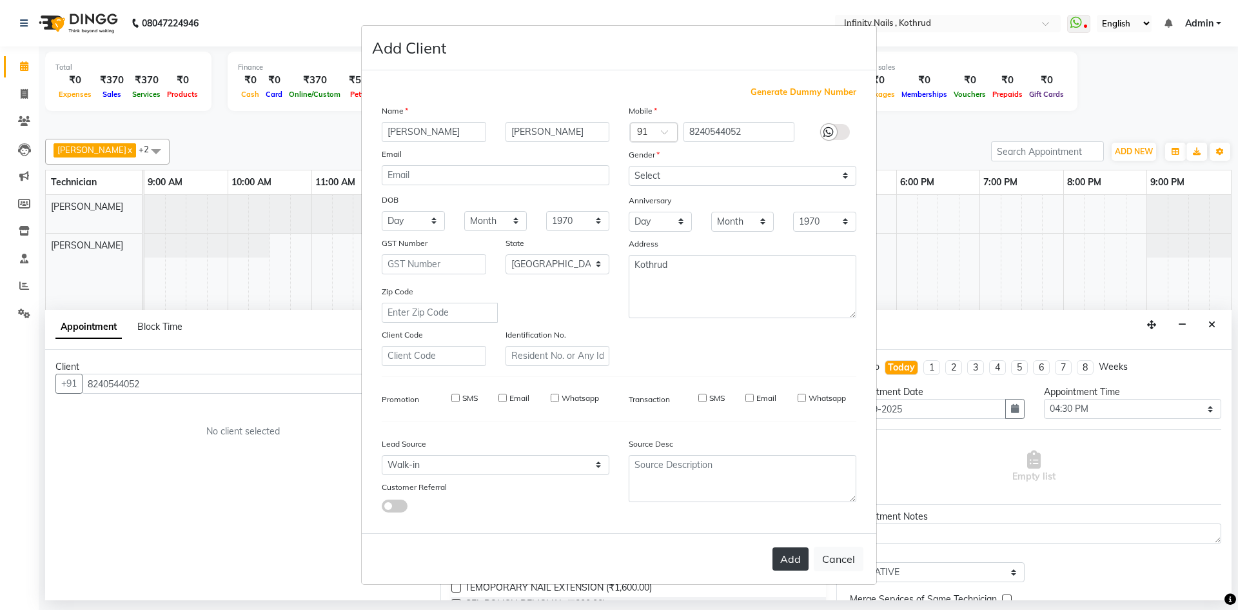
select select
select select "null"
select select
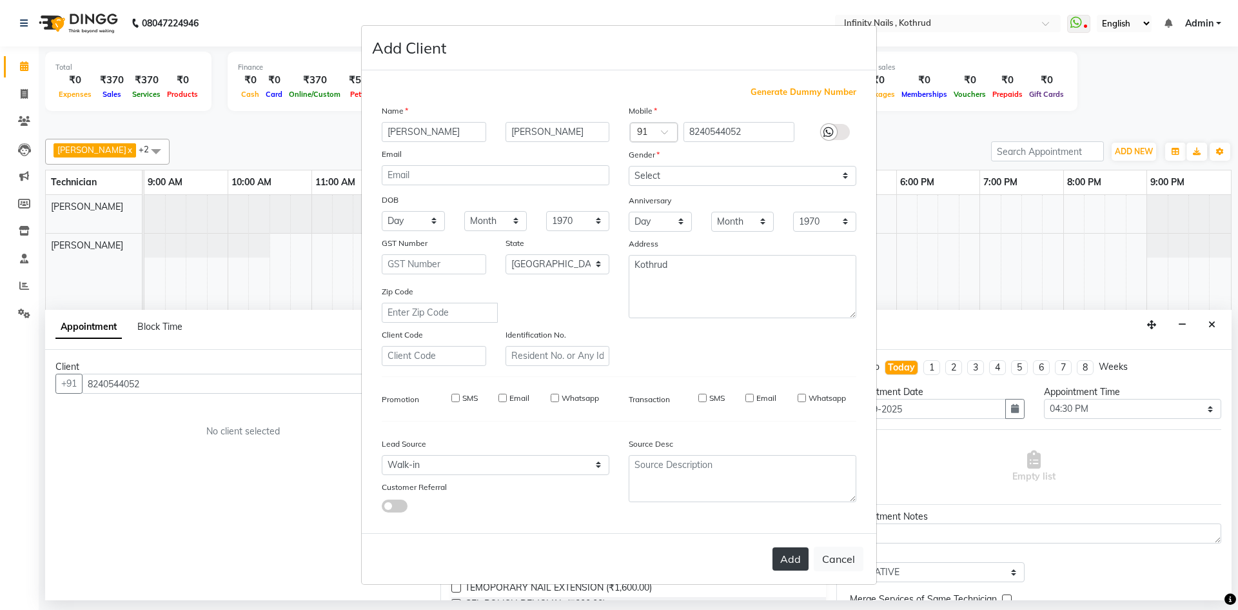
select select
checkbox input "false"
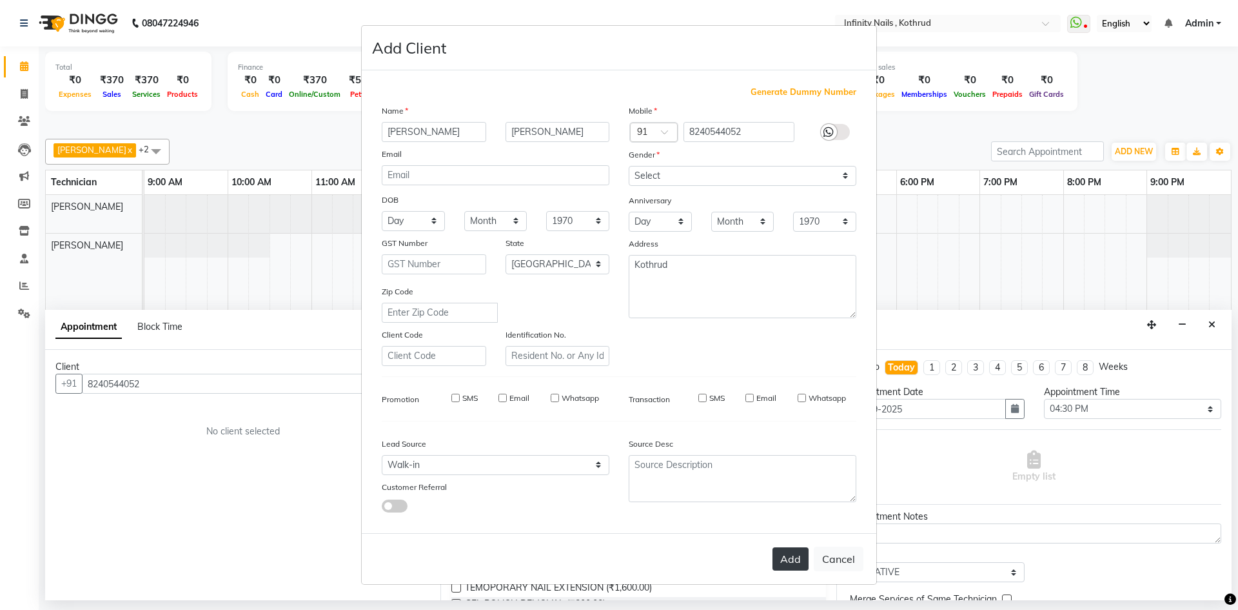
checkbox input "false"
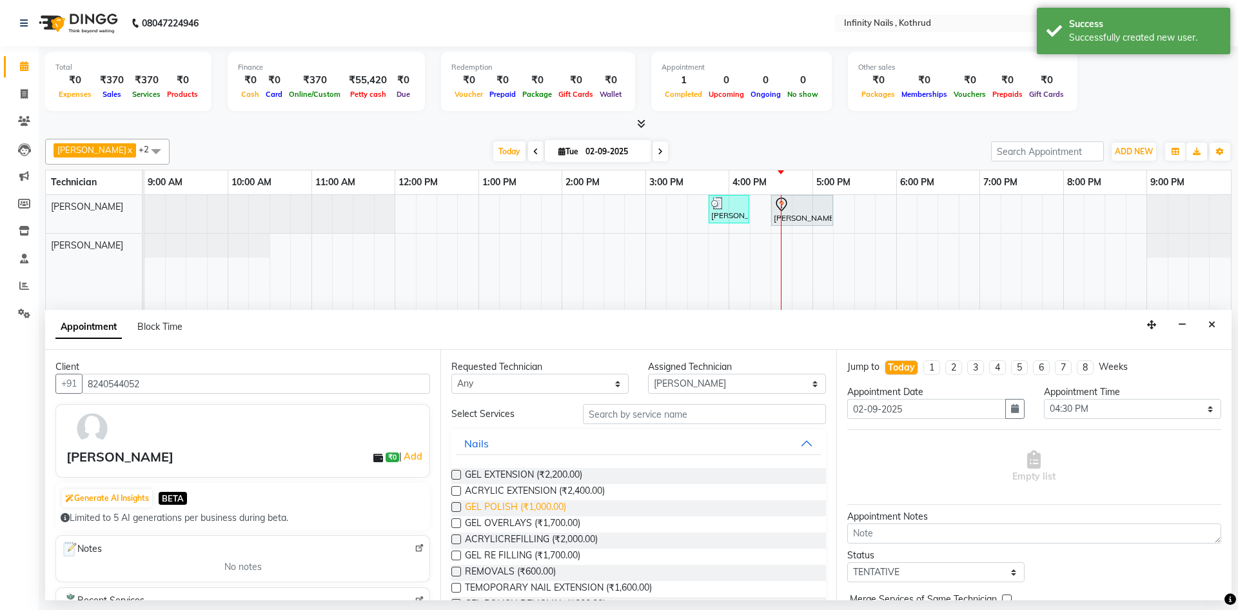
click at [492, 507] on span "GEL POLISH (₹1,000.00)" at bounding box center [515, 508] width 101 height 16
checkbox input "false"
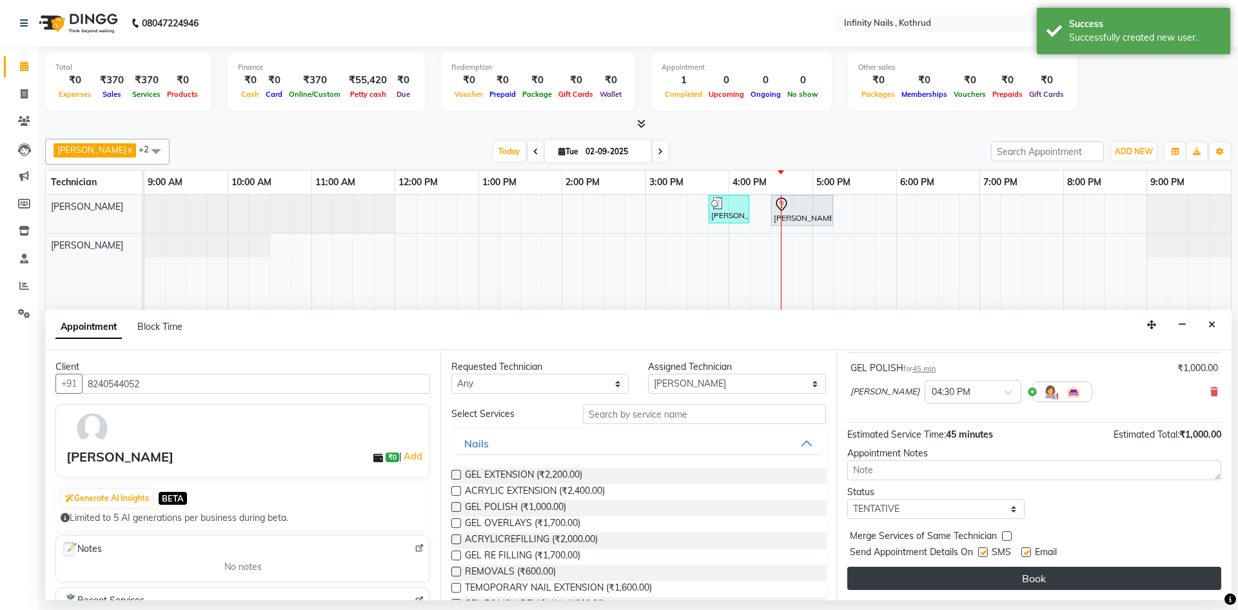
click at [957, 571] on button "Book" at bounding box center [1035, 577] width 374 height 23
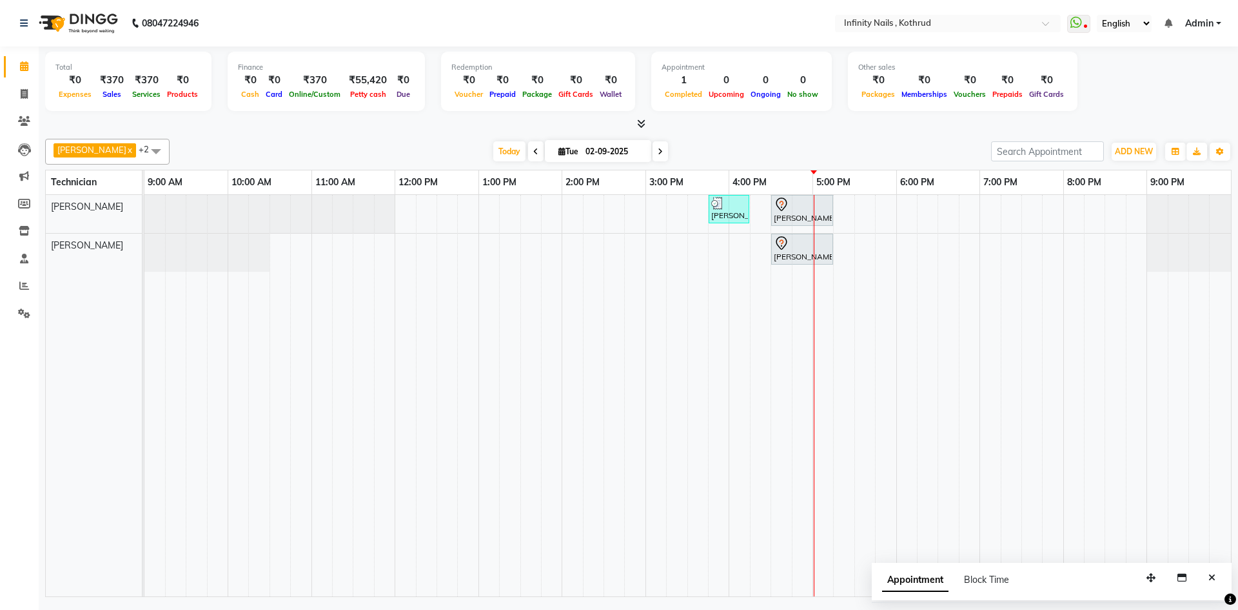
click at [750, 452] on td at bounding box center [760, 395] width 21 height 401
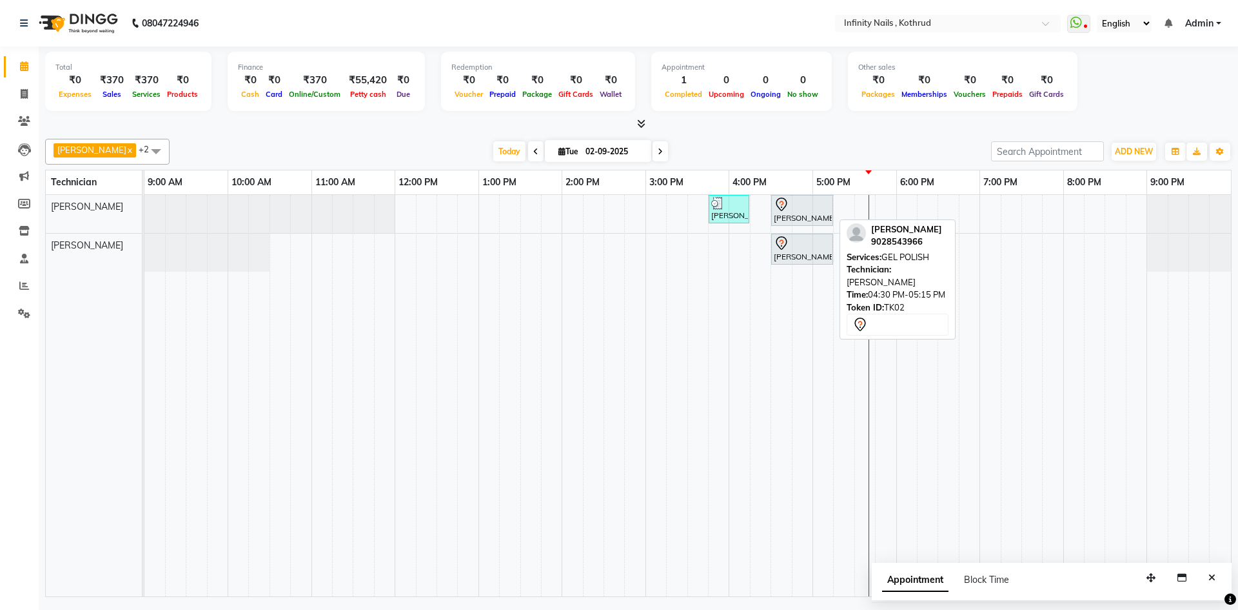
click at [809, 201] on div at bounding box center [802, 204] width 57 height 15
select select "7"
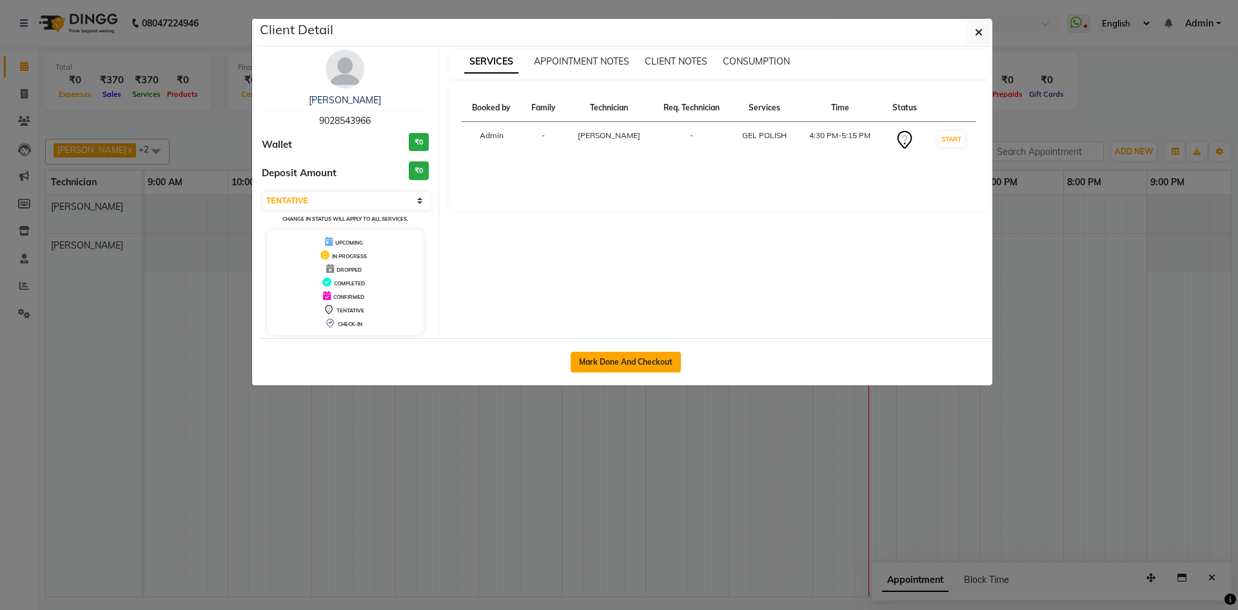
click at [583, 362] on button "Mark Done And Checkout" at bounding box center [626, 362] width 110 height 21
select select "service"
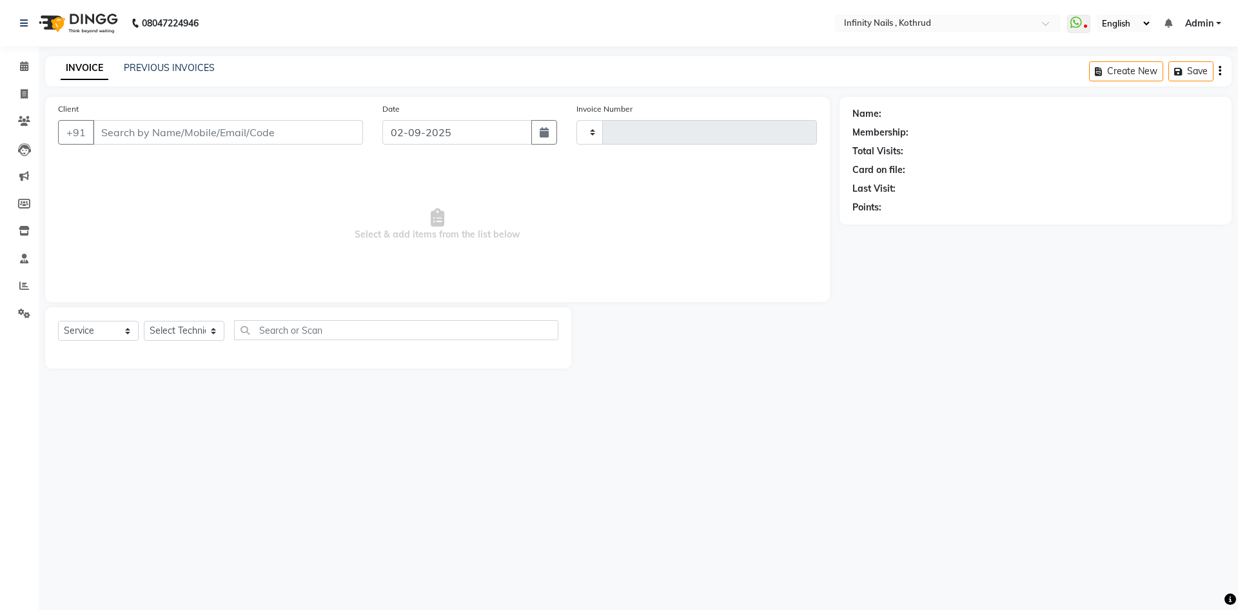
type input "0664"
select select "6640"
type input "9028543966"
select select "51567"
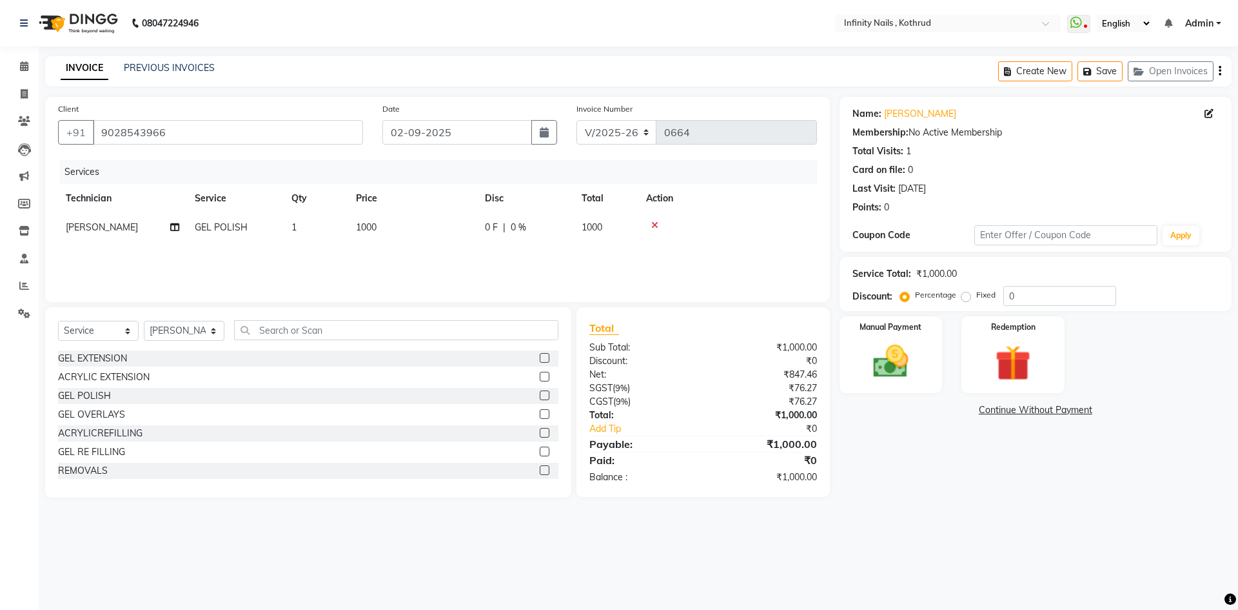
click at [528, 230] on div "0 F | 0 %" at bounding box center [525, 228] width 81 height 14
select select "51567"
click at [636, 225] on input "0" at bounding box center [621, 231] width 39 height 20
type input "15"
click at [564, 252] on div "Services Technician Service Qty Price Disc Total Action [PERSON_NAME] [PERSON_N…" at bounding box center [437, 224] width 759 height 129
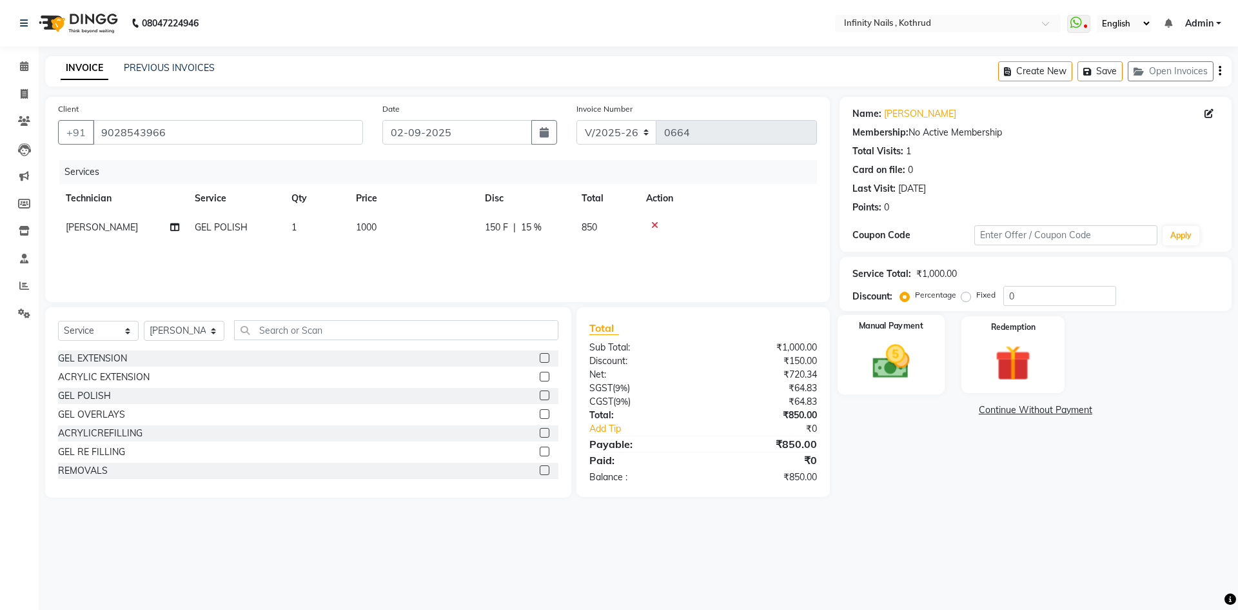
click at [890, 375] on img at bounding box center [891, 361] width 60 height 43
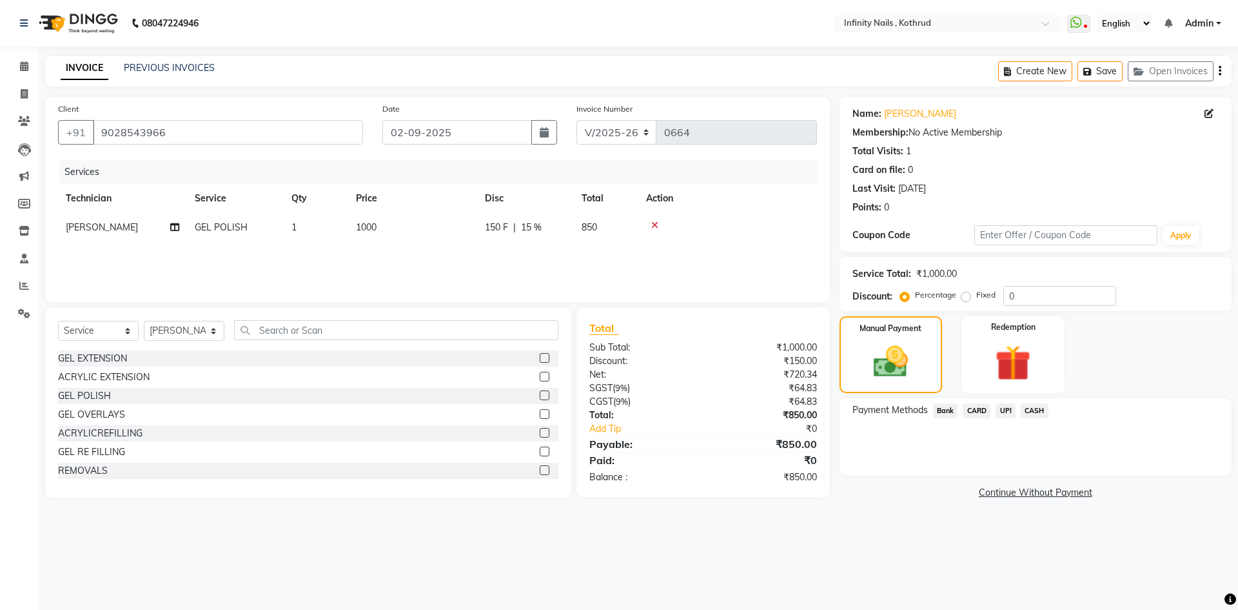
click at [950, 412] on span "Bank" at bounding box center [945, 410] width 25 height 15
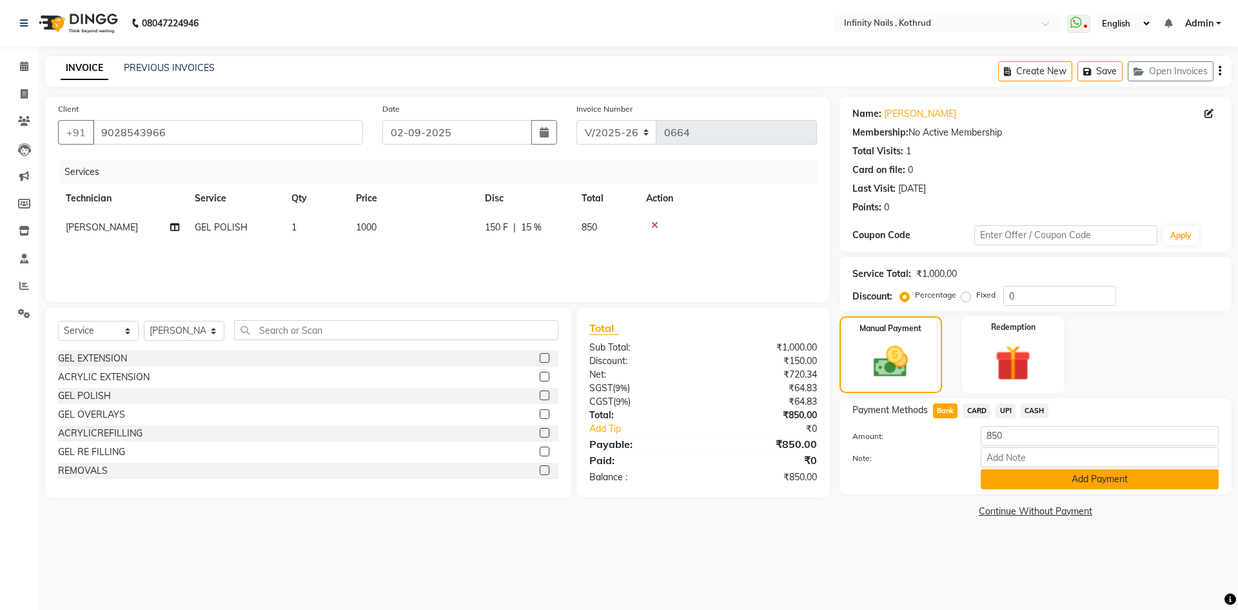
click at [1024, 477] on button "Add Payment" at bounding box center [1100, 479] width 238 height 20
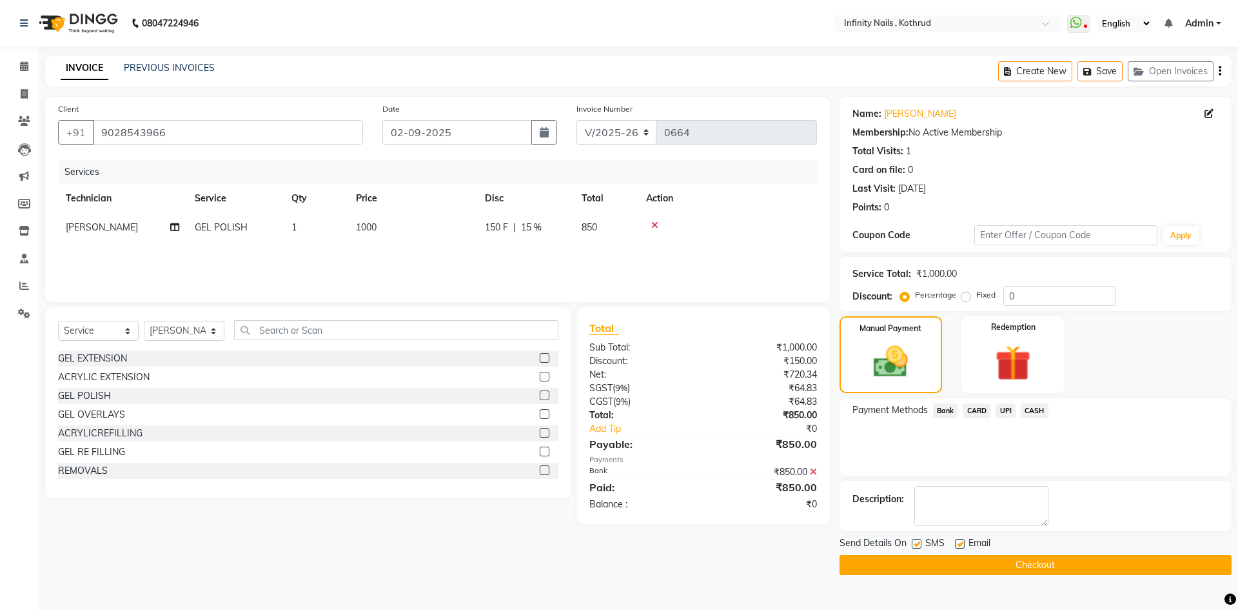
click at [1024, 569] on button "Checkout" at bounding box center [1036, 565] width 392 height 20
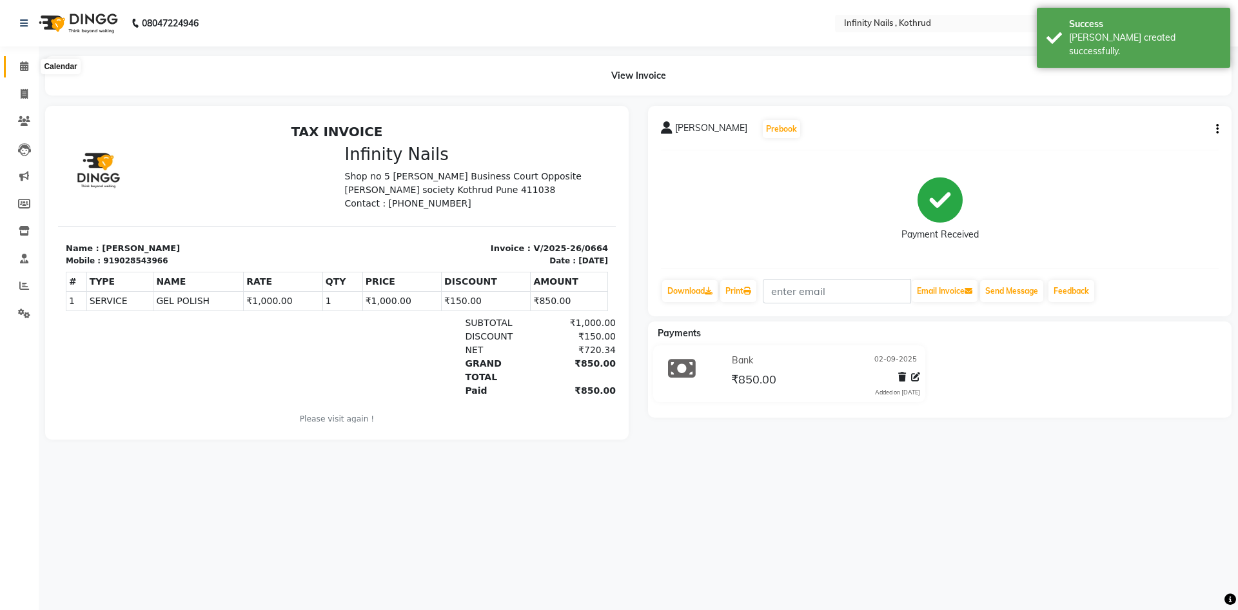
click at [28, 57] on link "Calendar" at bounding box center [19, 66] width 31 height 21
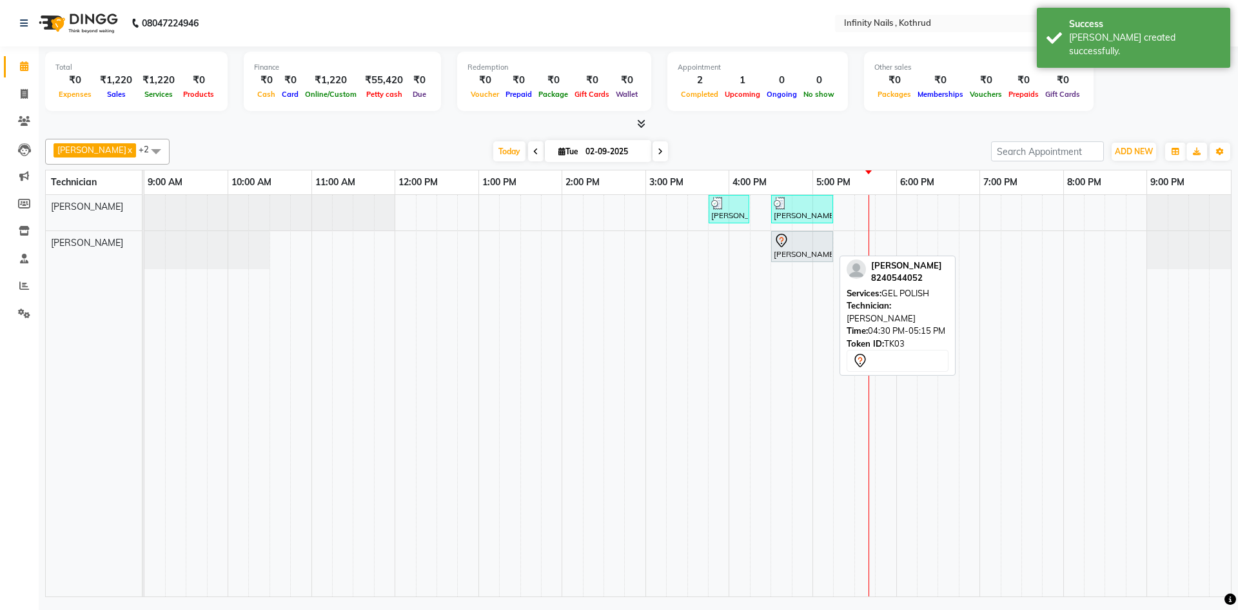
click at [829, 246] on div at bounding box center [802, 240] width 57 height 15
select select "7"
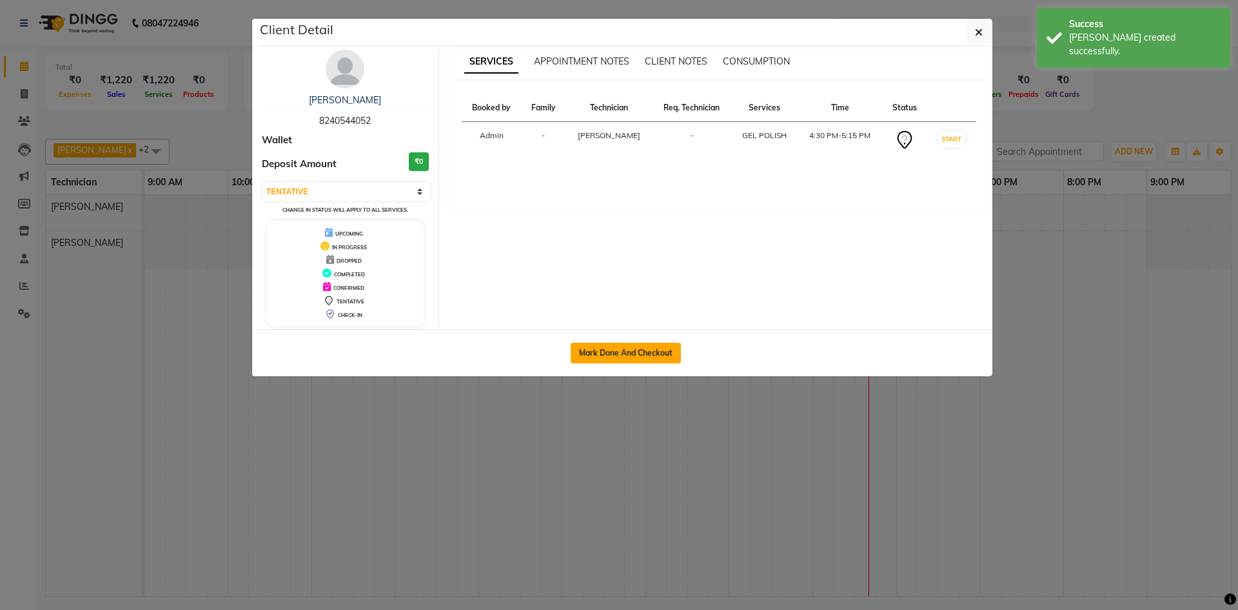
click at [659, 354] on button "Mark Done And Checkout" at bounding box center [626, 353] width 110 height 21
select select "service"
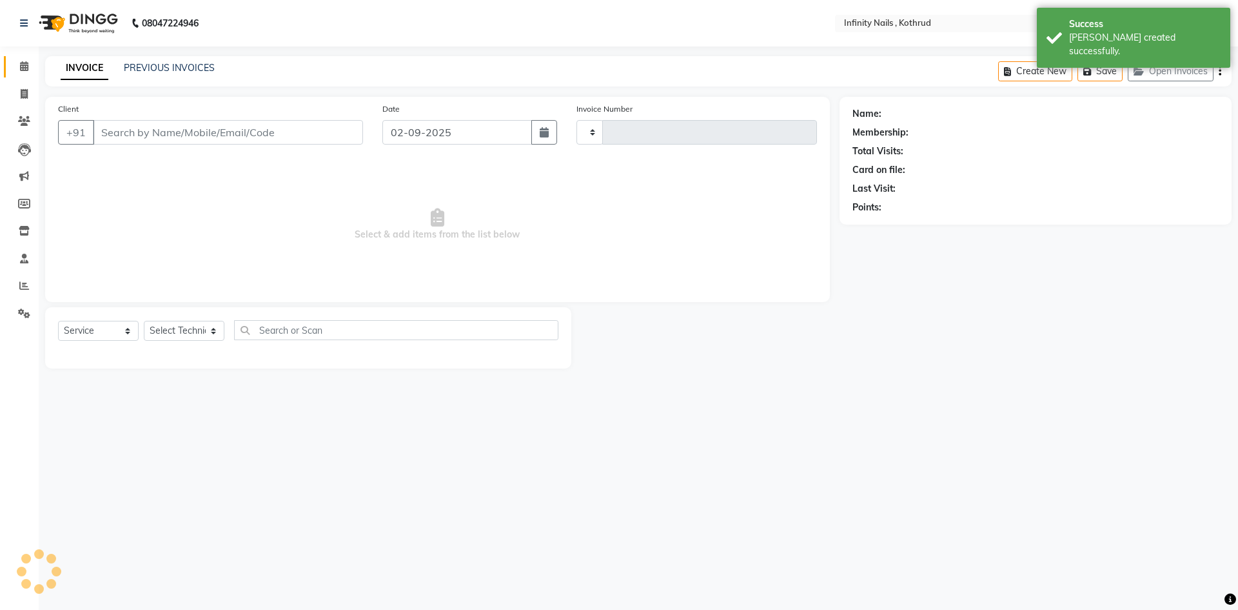
type input "0665"
type input "8240544052"
select select "6640"
select select "85274"
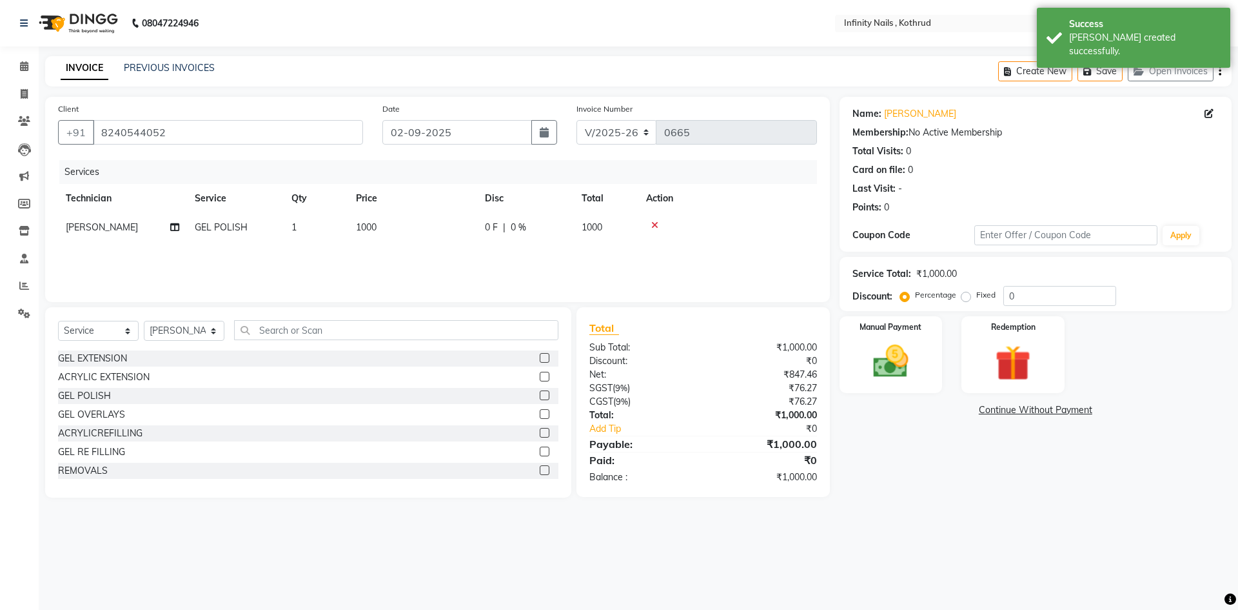
click at [542, 223] on div "0 F | 0 %" at bounding box center [525, 228] width 81 height 14
click at [621, 230] on input "0" at bounding box center [621, 231] width 39 height 20
type input "15"
click at [666, 247] on div "Services Technician Service Qty Price Disc Total Action [PERSON_NAME] [PERSON_N…" at bounding box center [437, 224] width 759 height 129
click at [884, 352] on img at bounding box center [891, 361] width 60 height 43
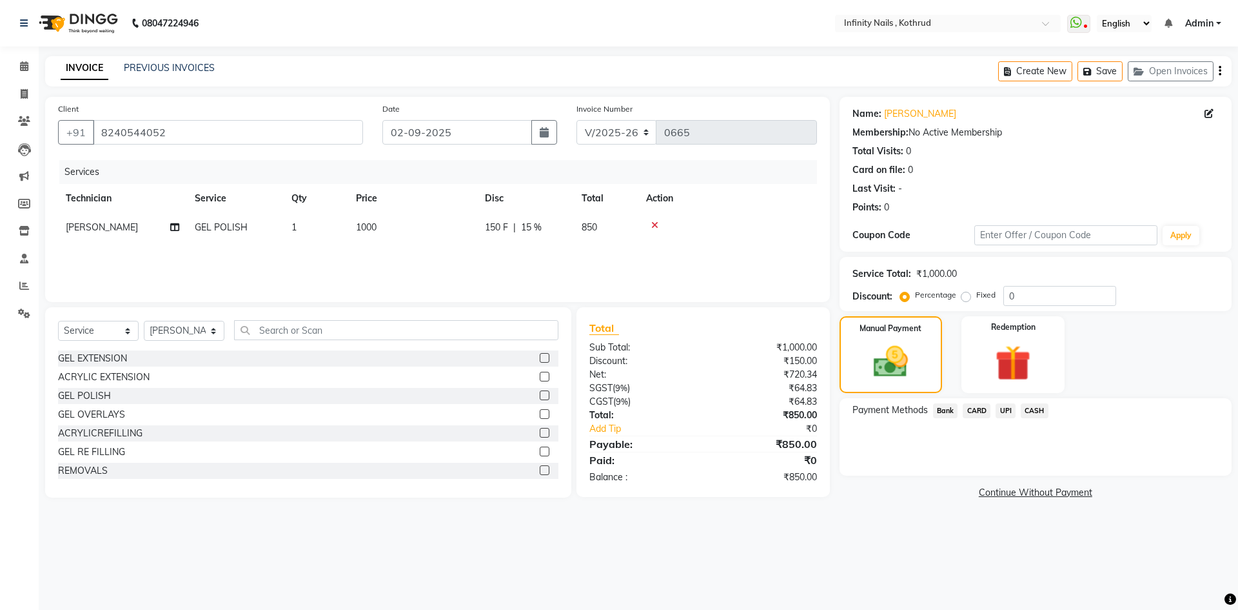
click at [943, 407] on span "Bank" at bounding box center [945, 410] width 25 height 15
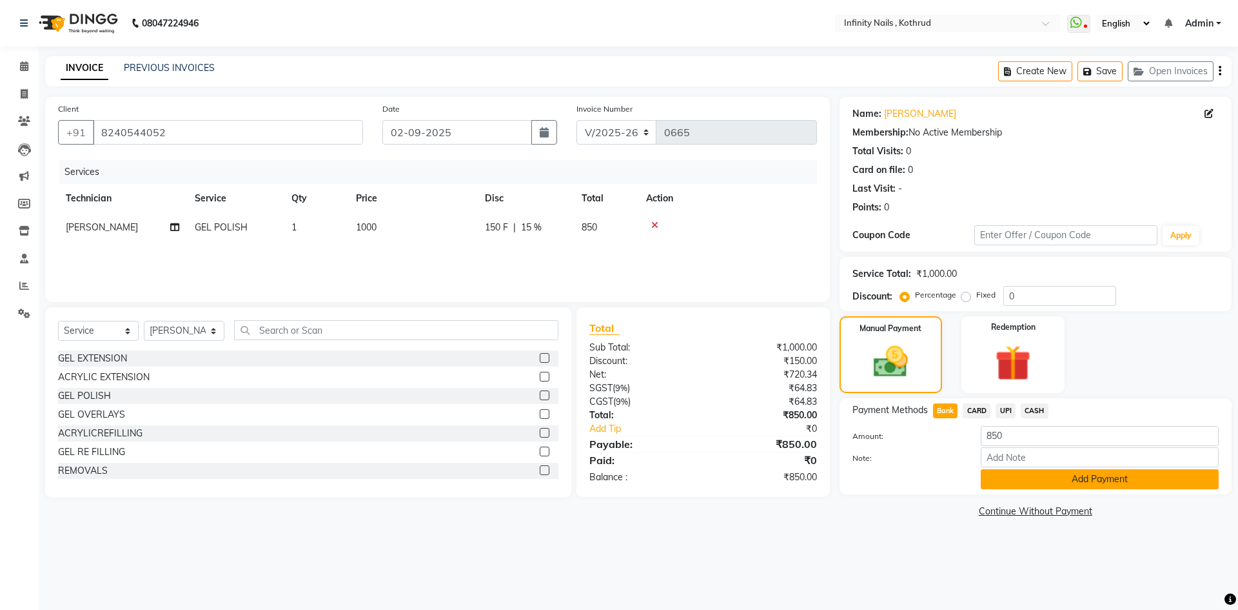
click at [999, 483] on button "Add Payment" at bounding box center [1100, 479] width 238 height 20
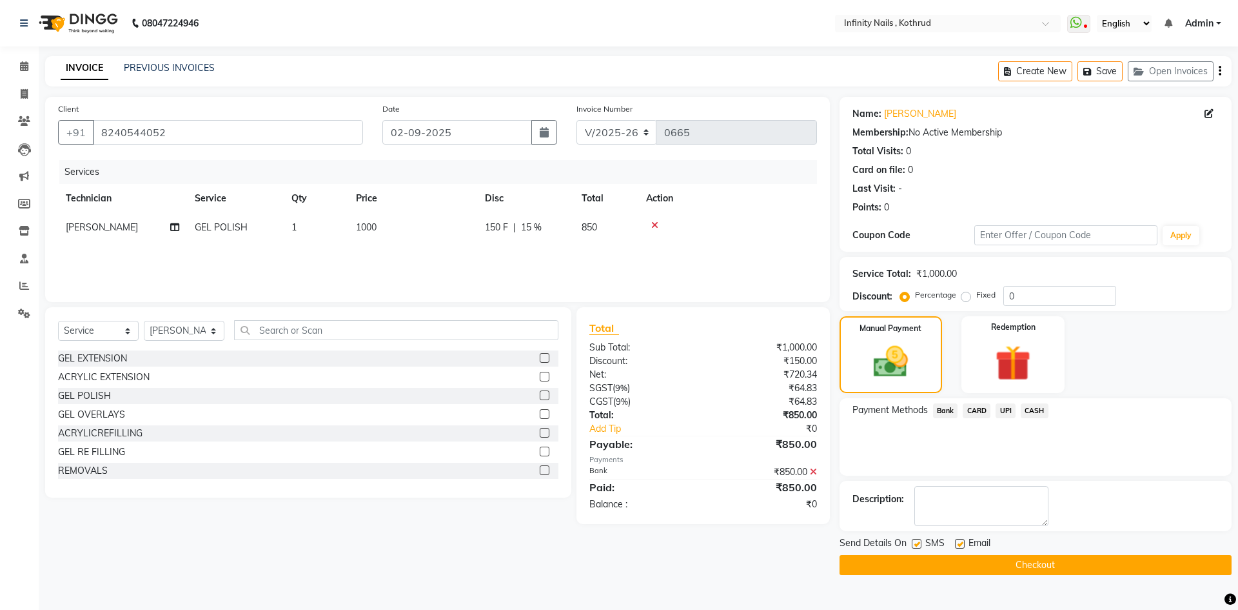
click at [972, 561] on button "Checkout" at bounding box center [1036, 565] width 392 height 20
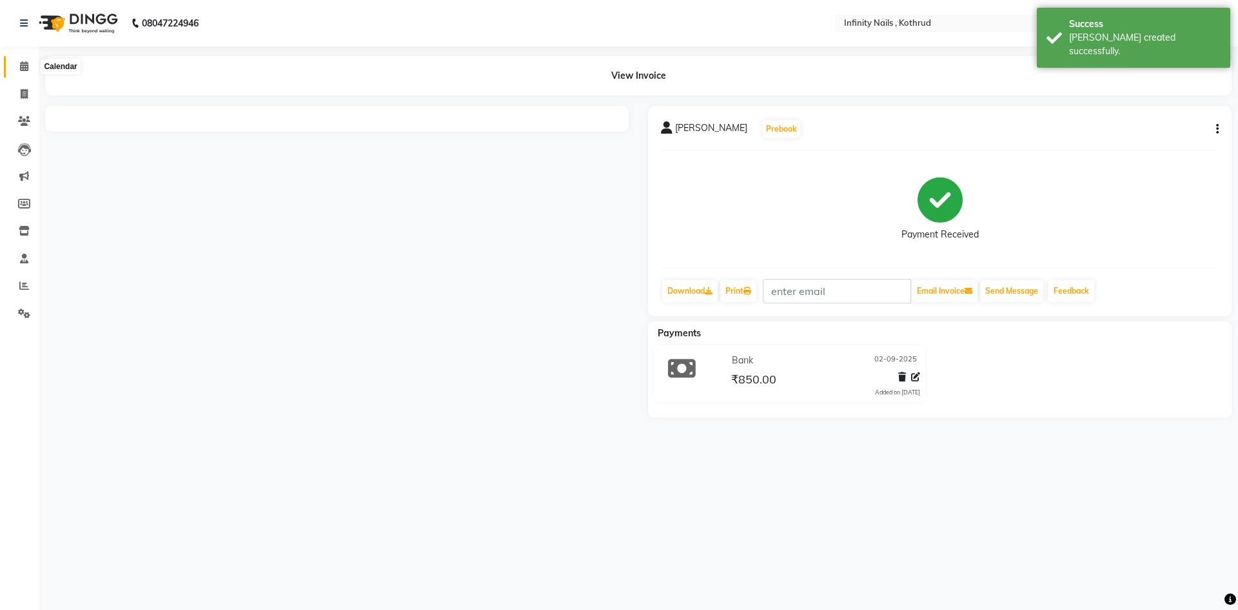
click at [23, 60] on span at bounding box center [24, 66] width 23 height 15
